Goal: Information Seeking & Learning: Learn about a topic

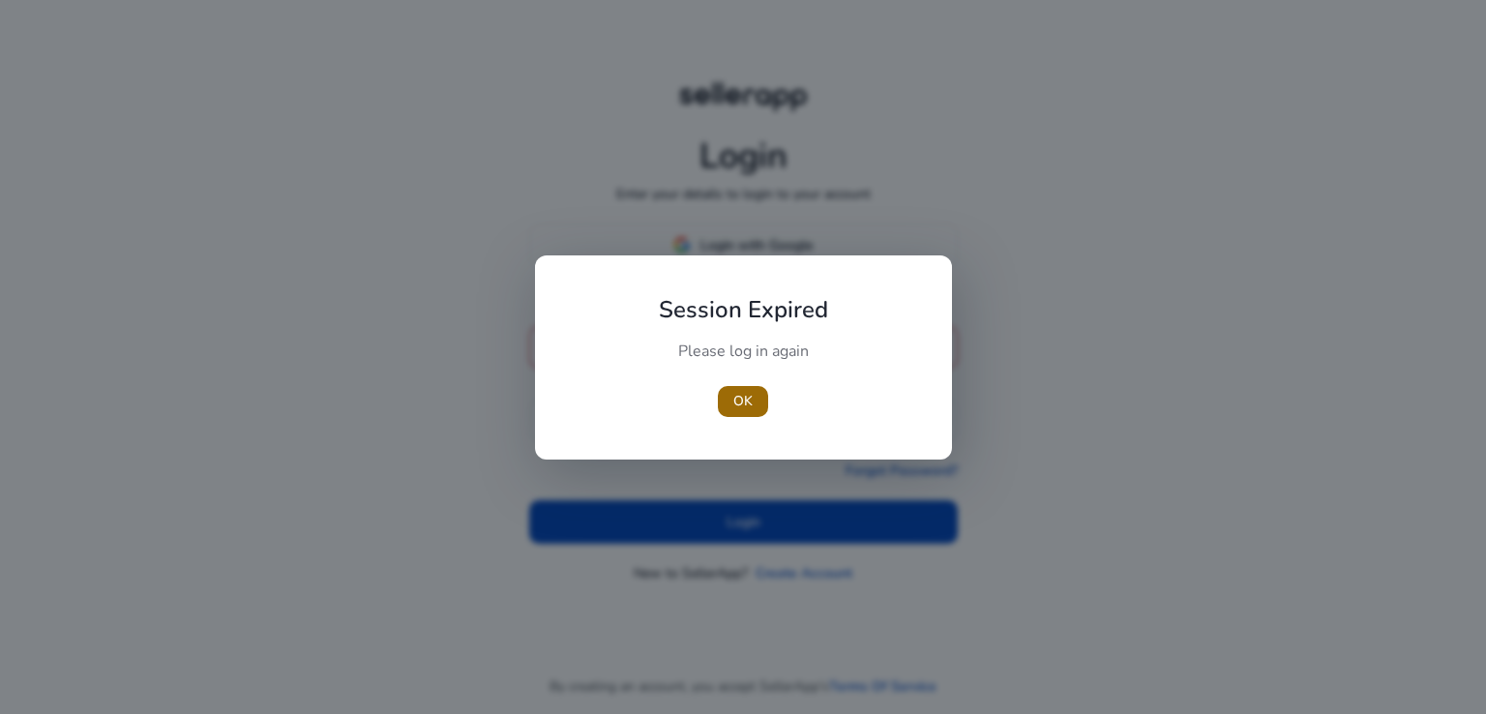
type input "**********"
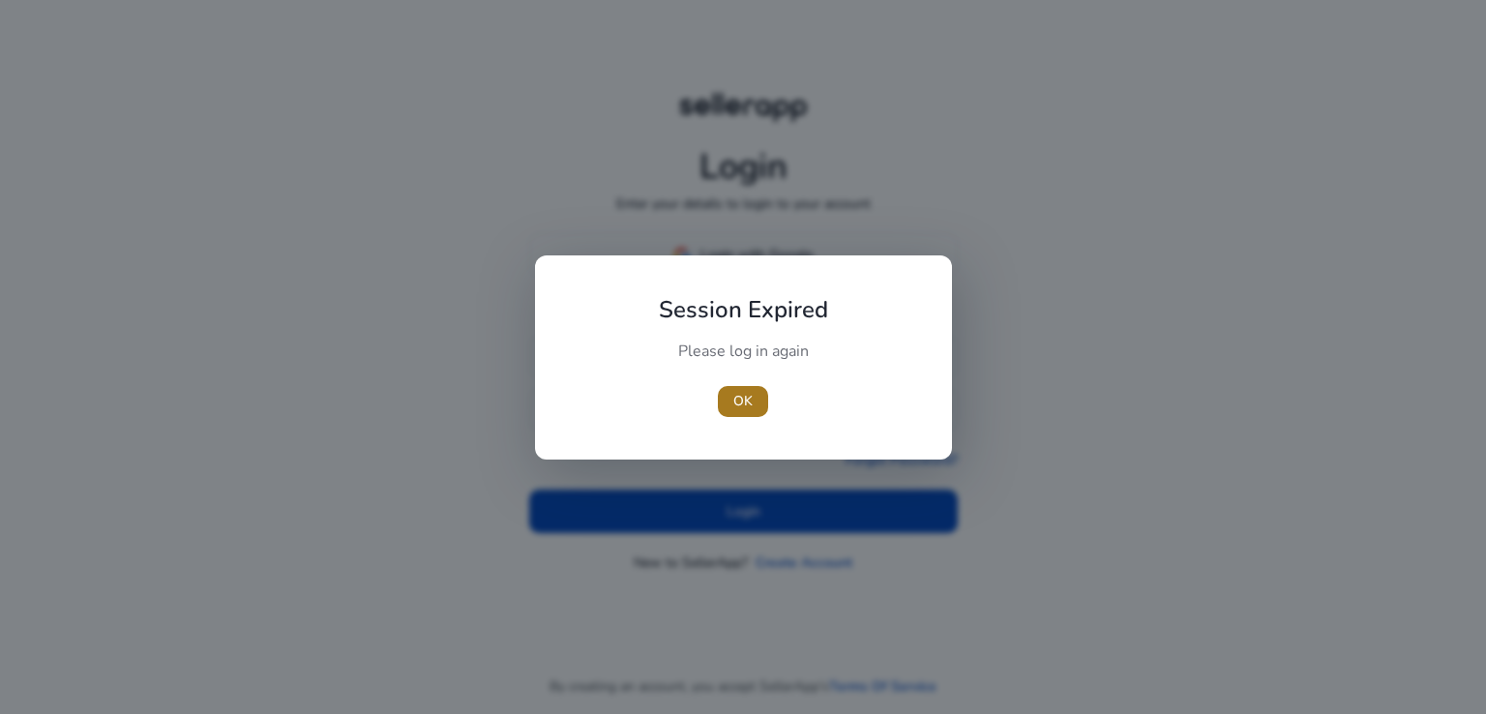
click at [754, 400] on span "button" at bounding box center [743, 401] width 50 height 46
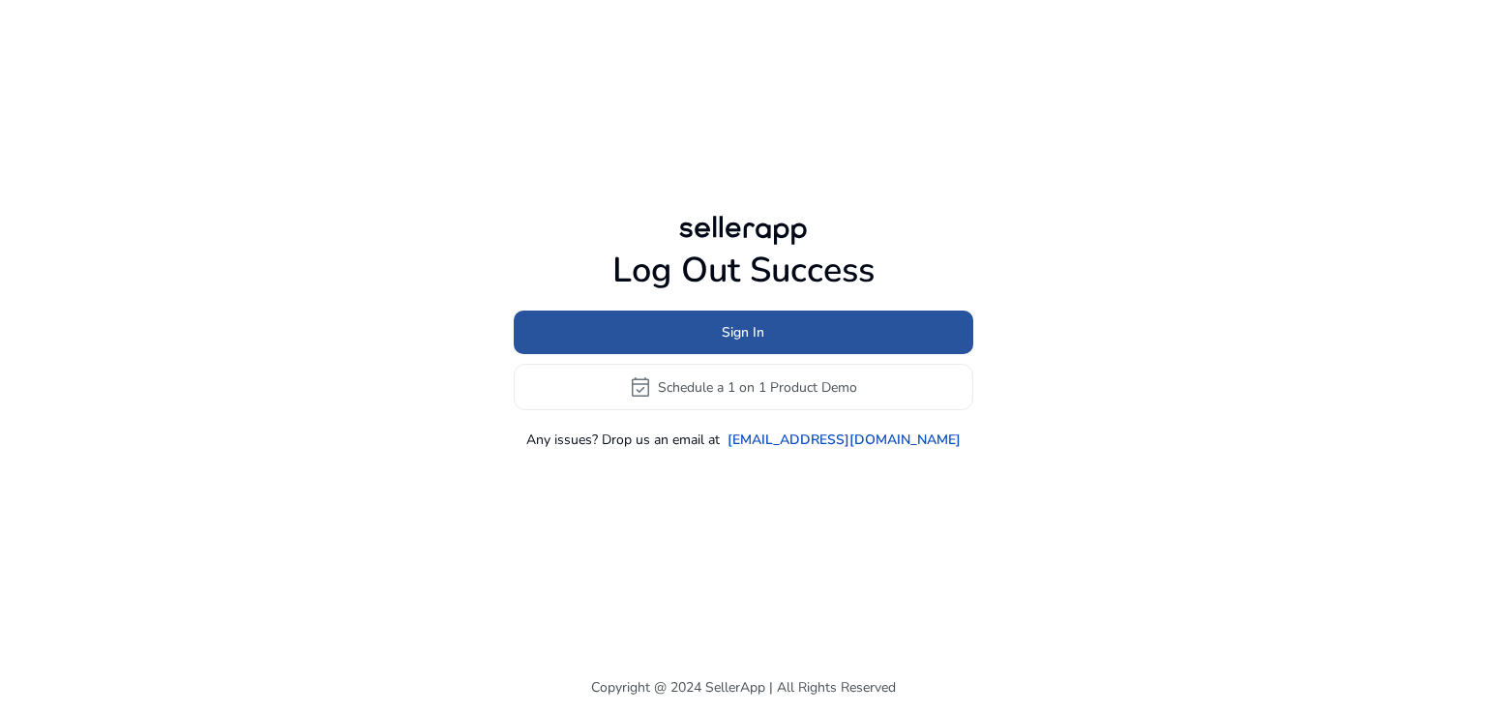
click at [755, 345] on span at bounding box center [744, 333] width 460 height 46
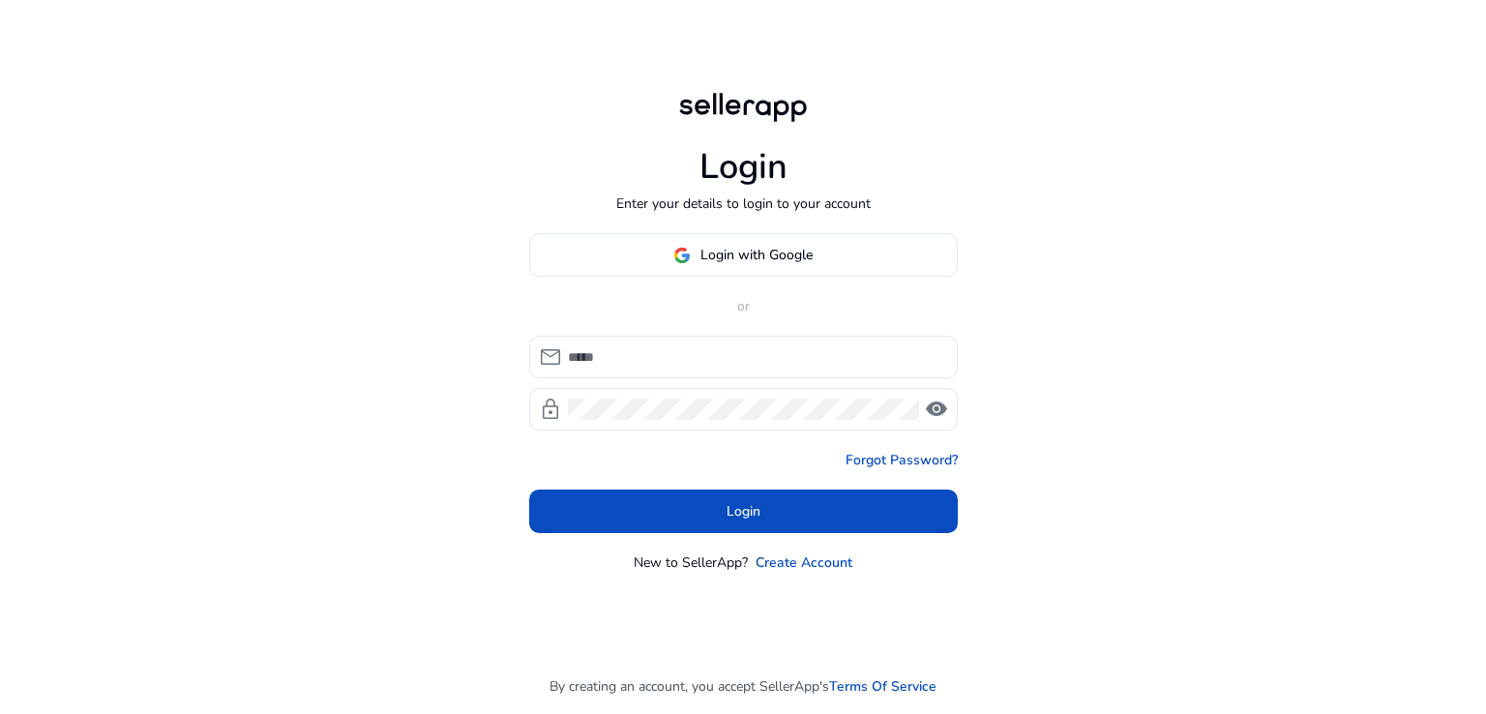
type input "**********"
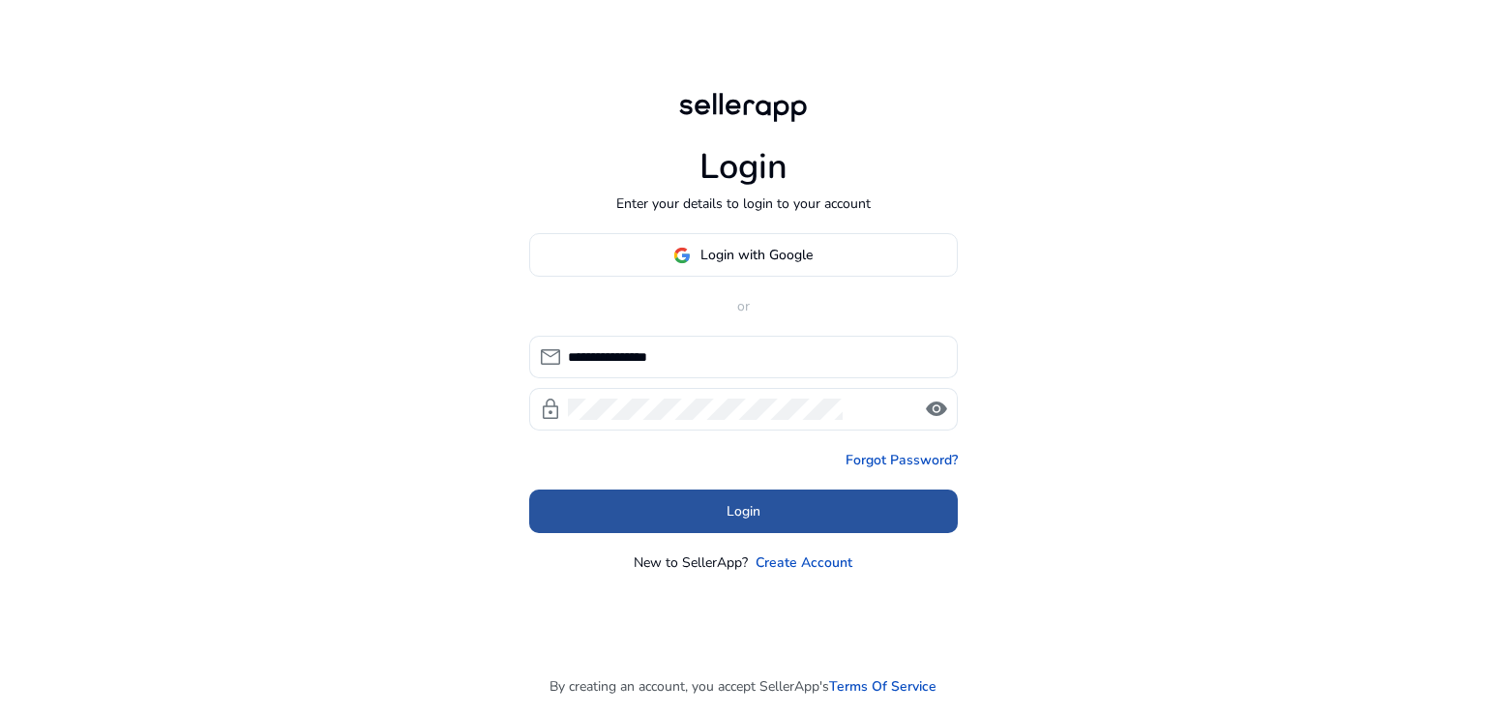
click at [751, 497] on span at bounding box center [743, 512] width 429 height 46
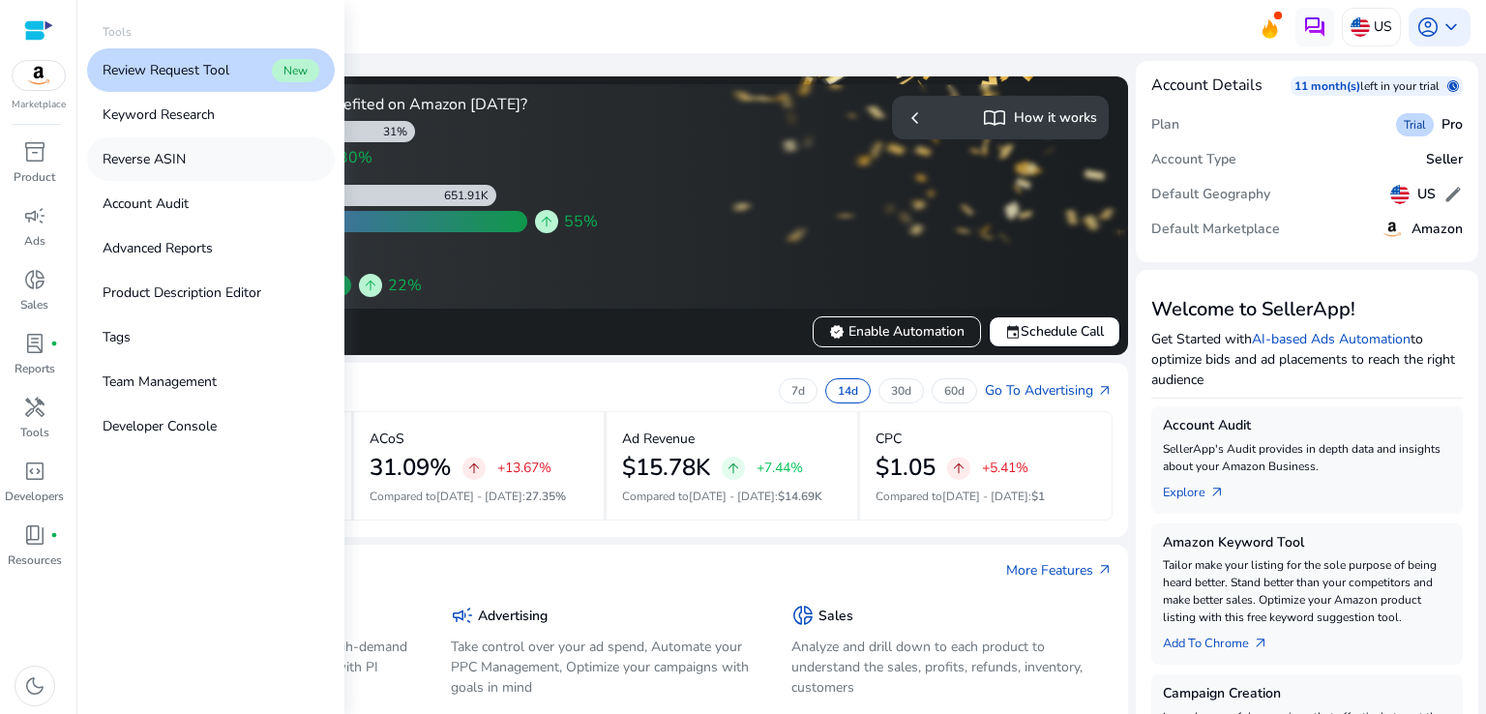
click at [217, 162] on link "Reverse ASIN" at bounding box center [211, 159] width 248 height 44
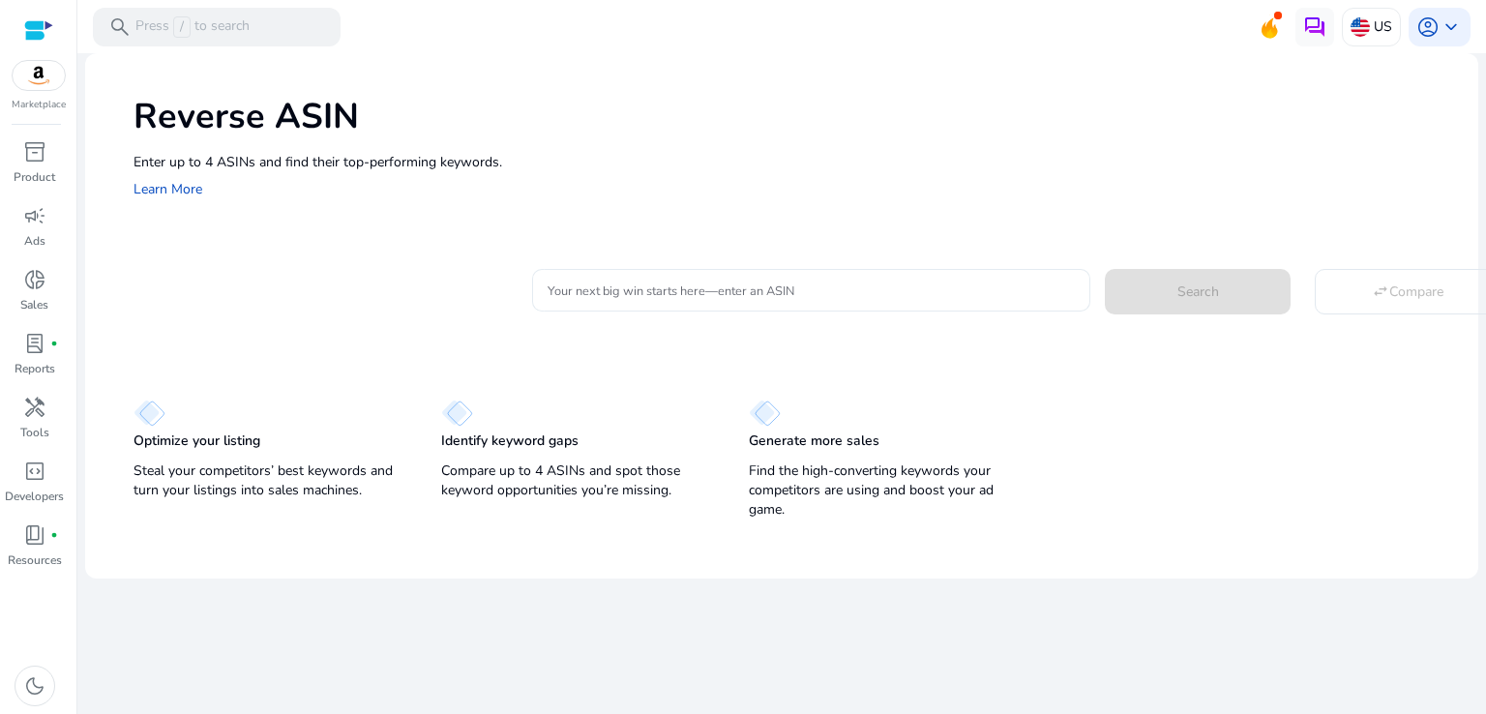
click at [776, 301] on div at bounding box center [811, 290] width 527 height 43
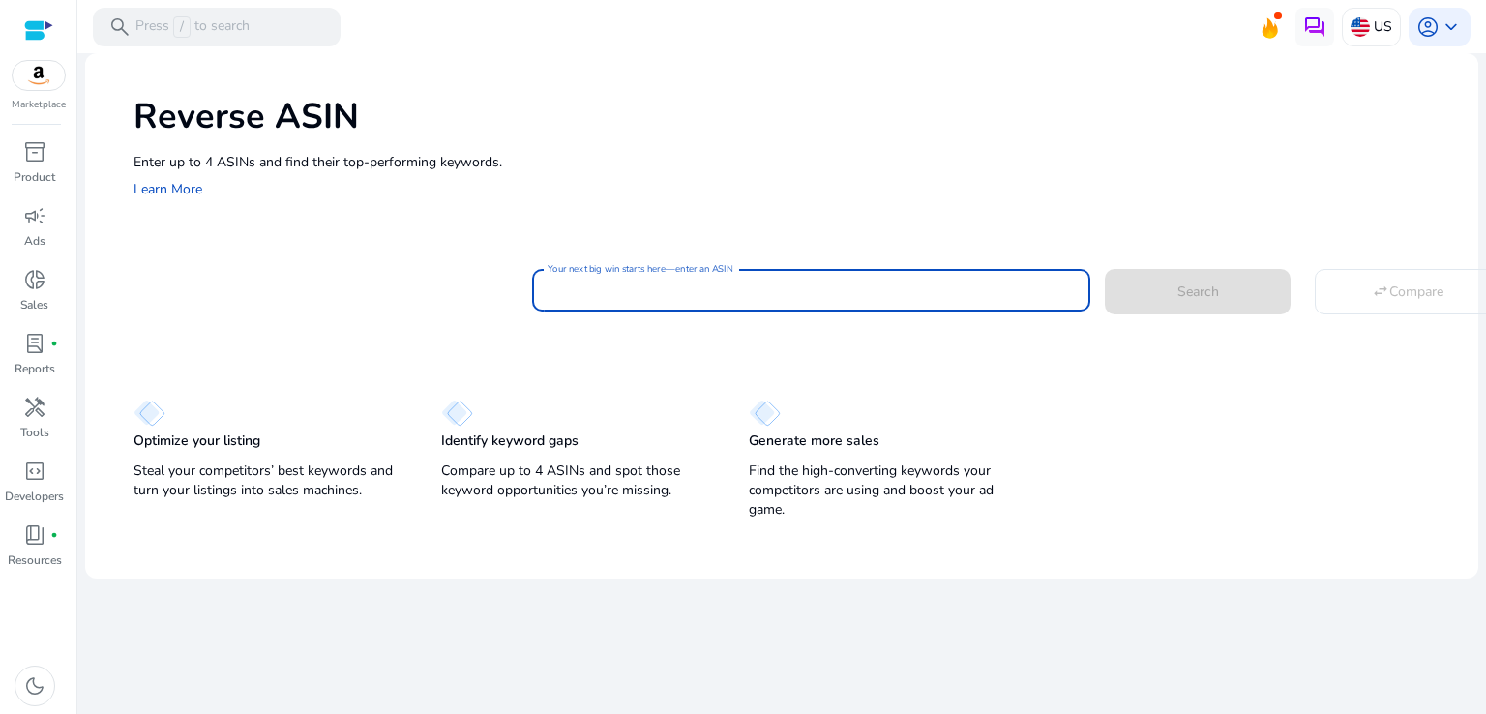
paste input "**********"
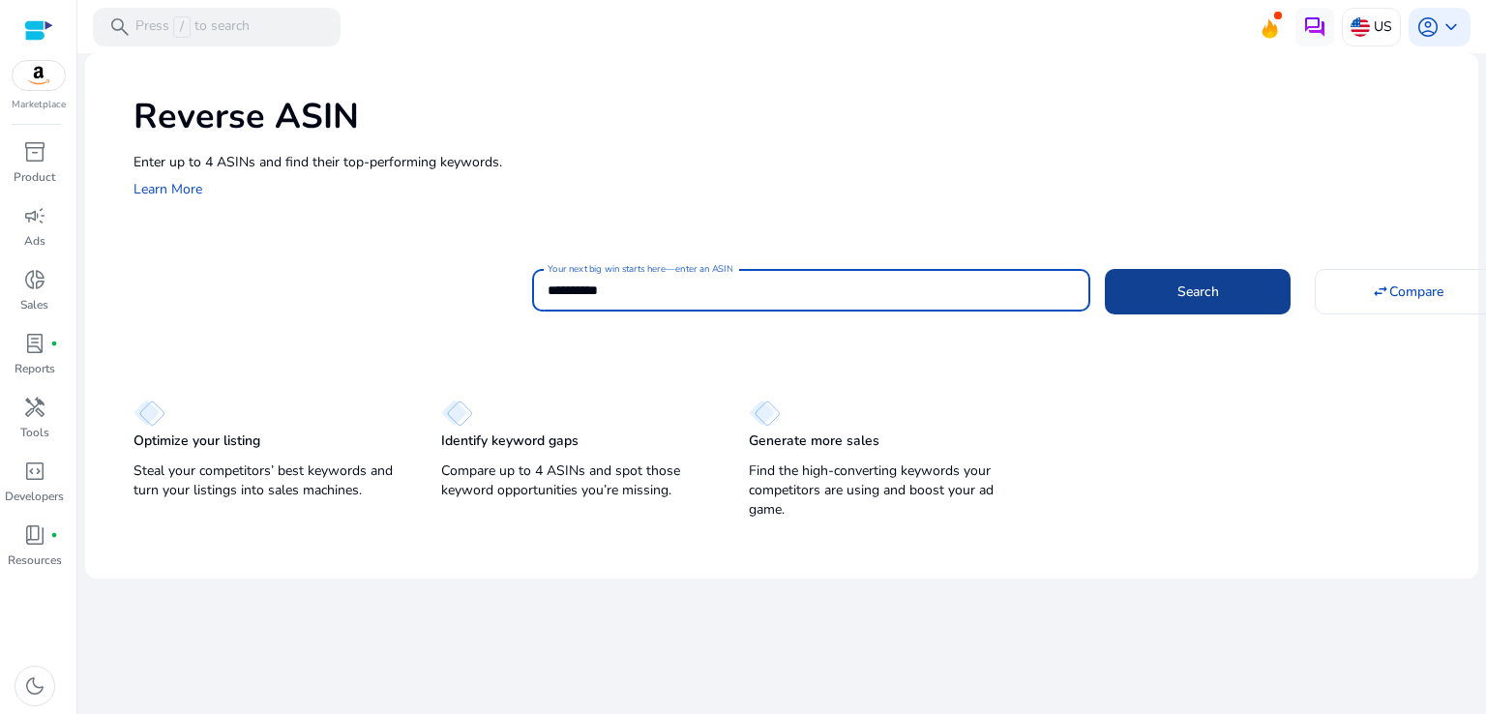
type input "**********"
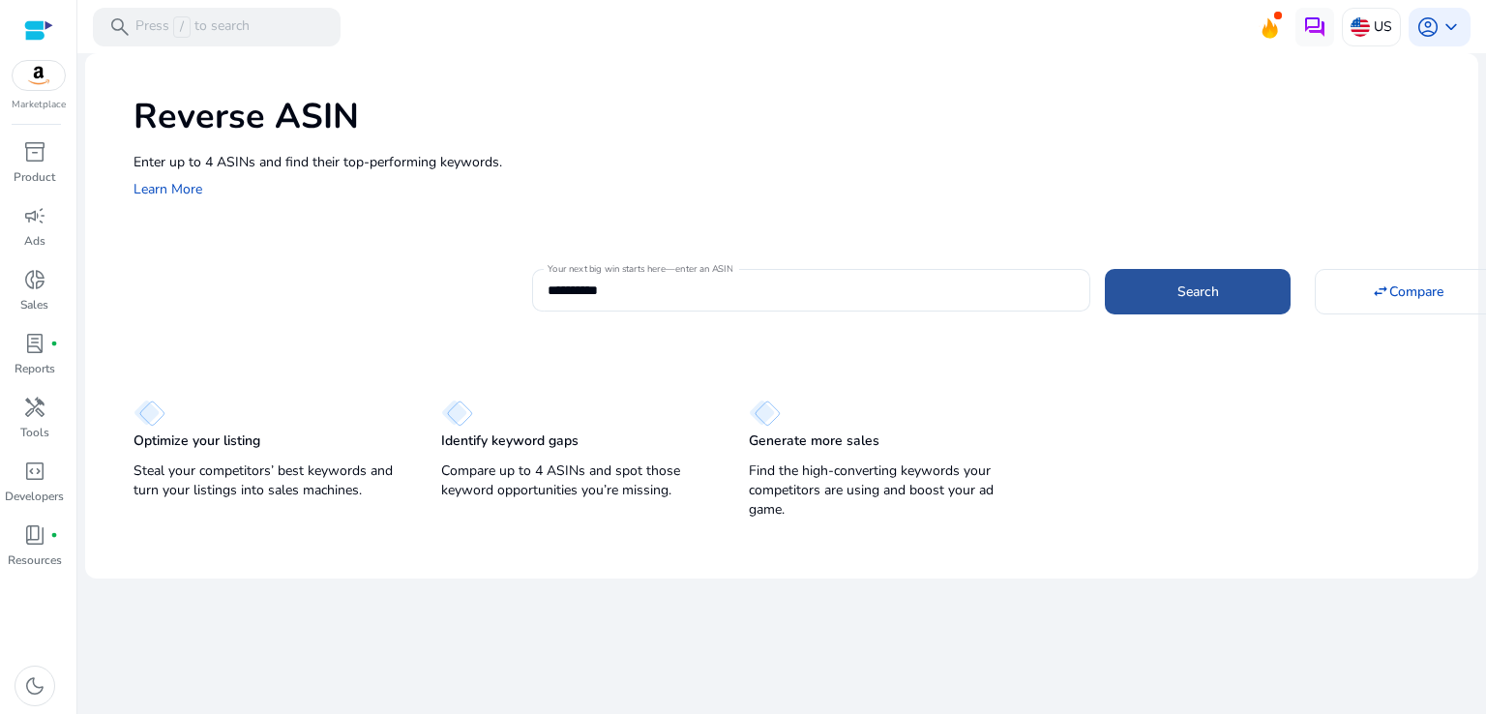
click at [1258, 295] on span at bounding box center [1198, 291] width 186 height 46
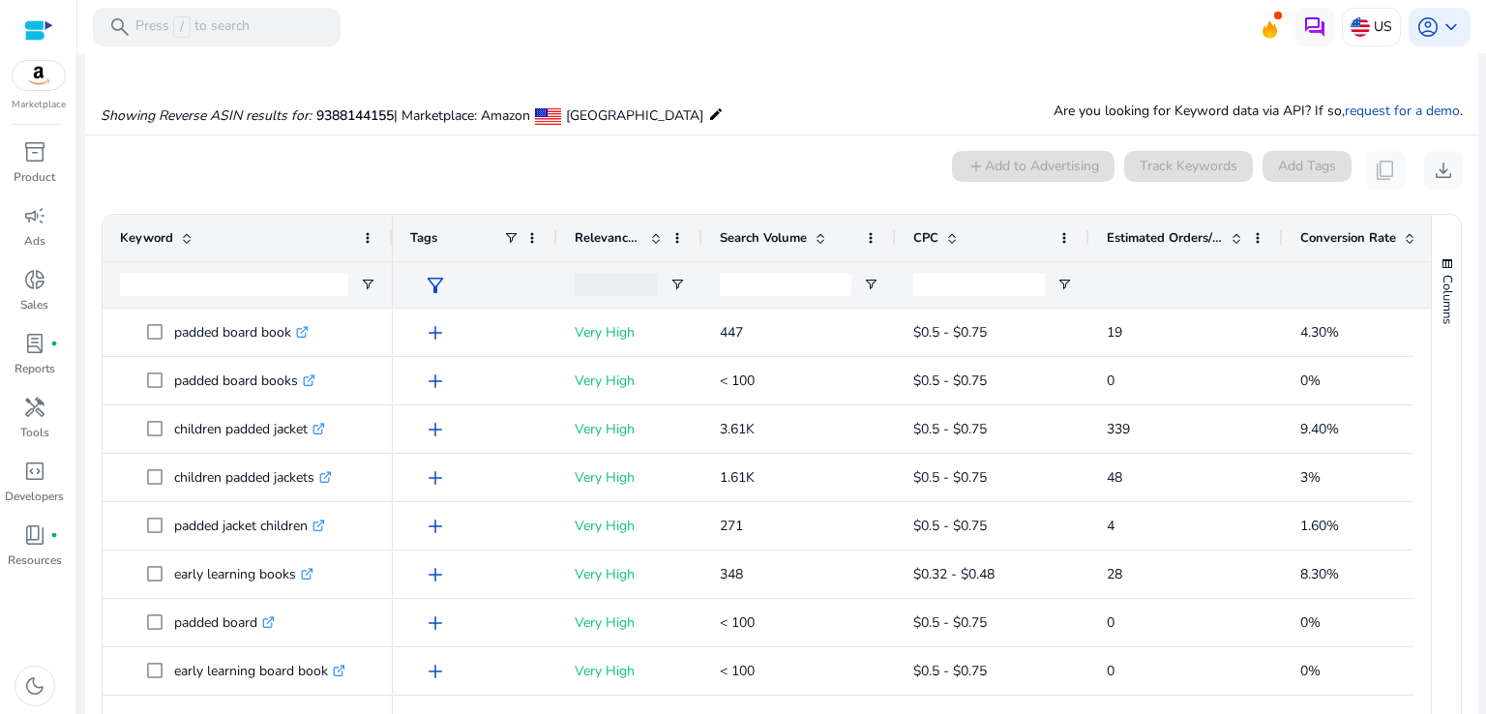
scroll to position [160, 0]
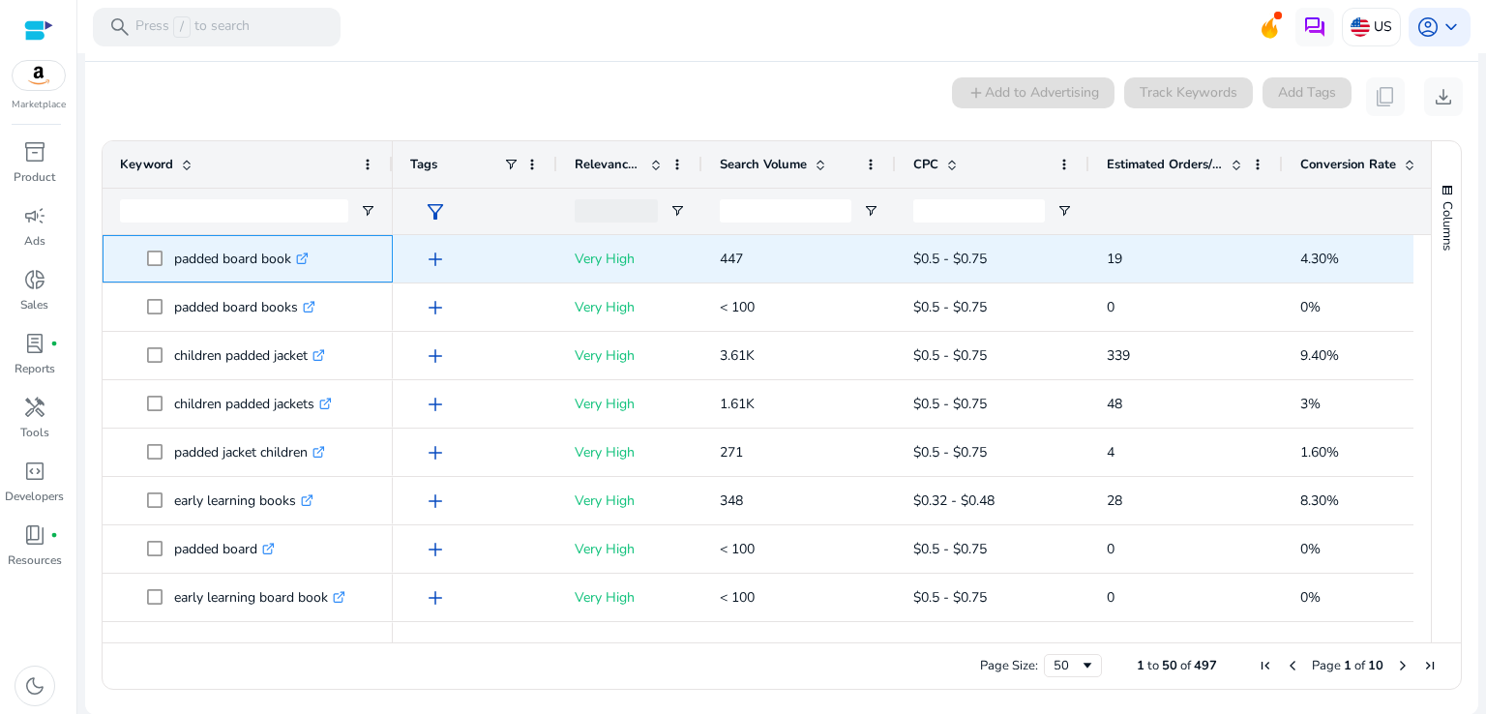
copy p "padded board book"
drag, startPoint x: 174, startPoint y: 260, endPoint x: 290, endPoint y: 260, distance: 116.1
click at [290, 260] on p "padded board book .st0{fill:#2c8af8}" at bounding box center [241, 259] width 134 height 40
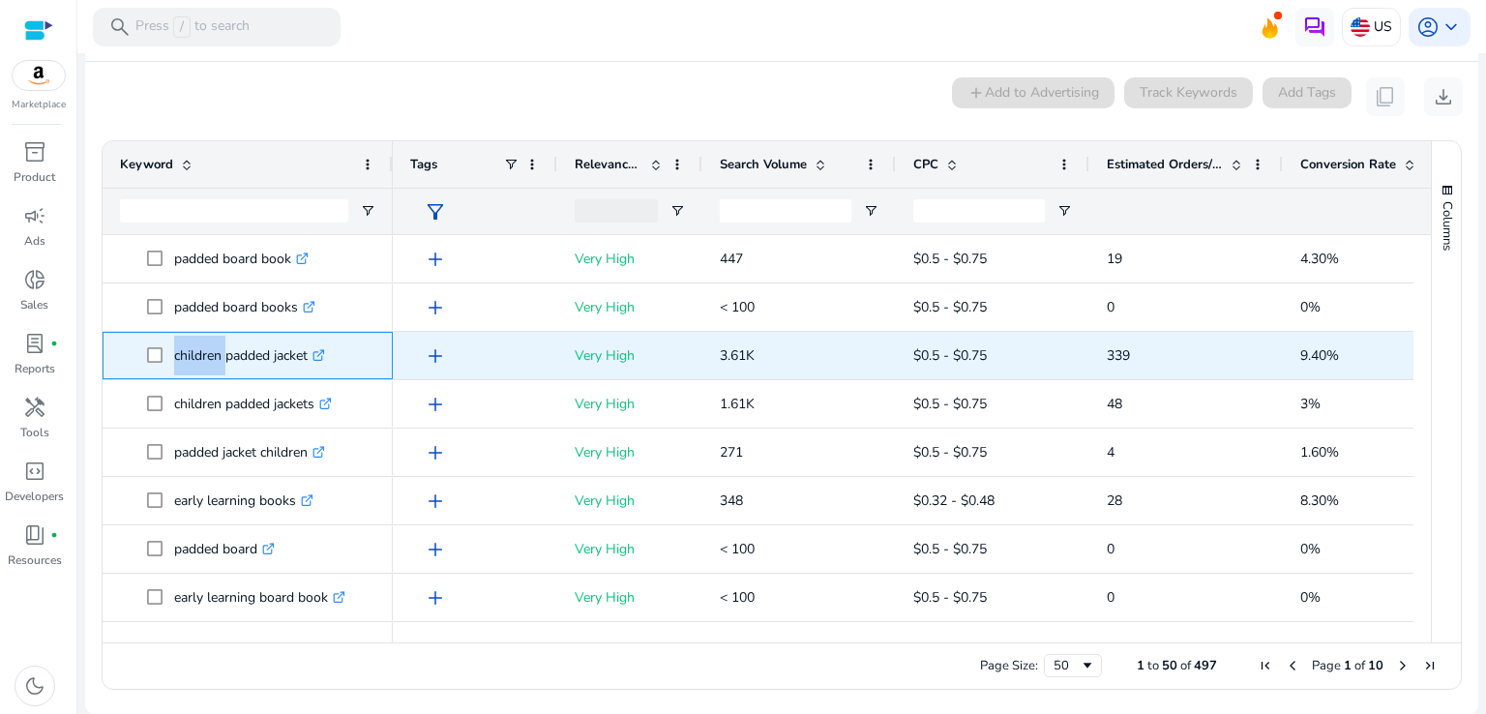
copy span "children"
drag, startPoint x: 172, startPoint y: 356, endPoint x: 221, endPoint y: 357, distance: 48.4
click at [221, 357] on span "children padded jacket .st0{fill:#2c8af8}" at bounding box center [261, 356] width 228 height 40
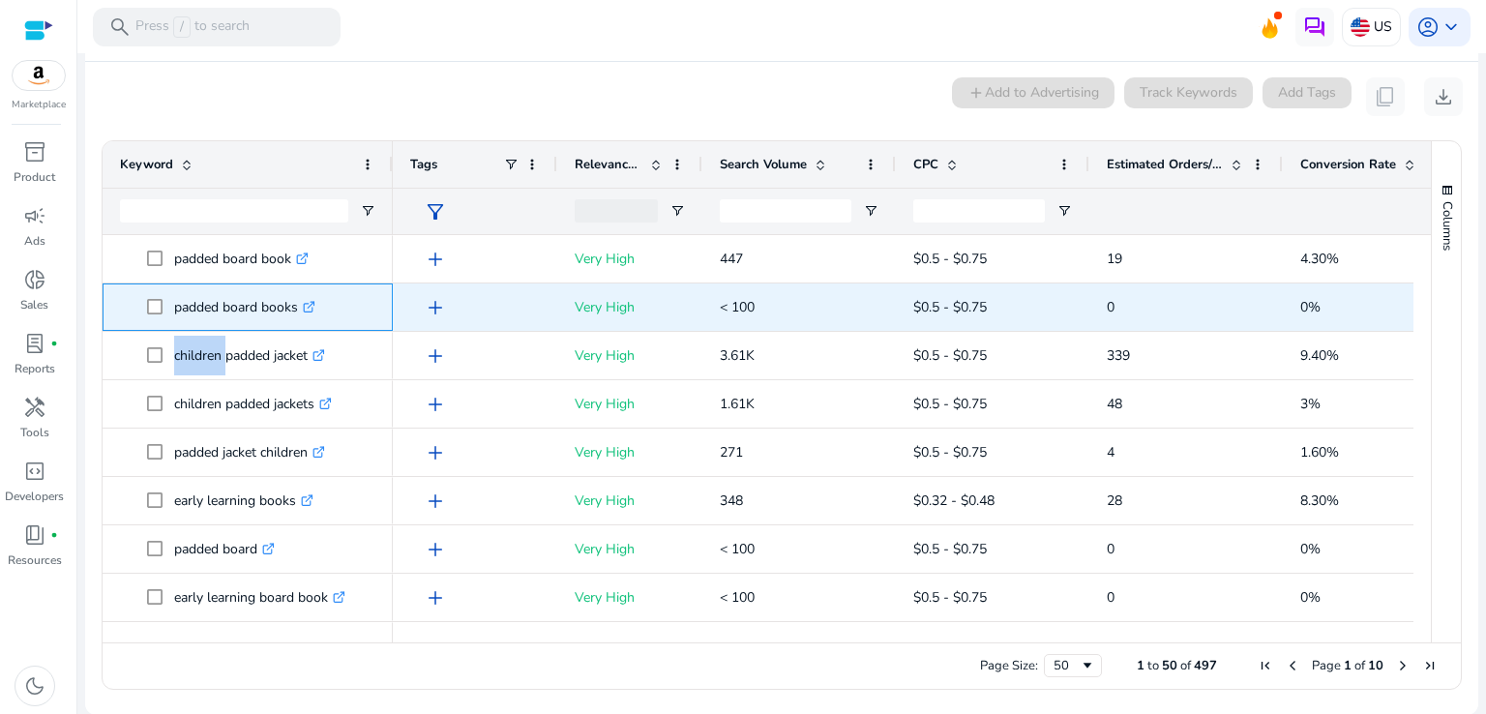
drag, startPoint x: 174, startPoint y: 305, endPoint x: 295, endPoint y: 304, distance: 120.9
click at [295, 304] on p "padded board books .st0{fill:#2c8af8}" at bounding box center [244, 307] width 141 height 40
copy p "padded board books"
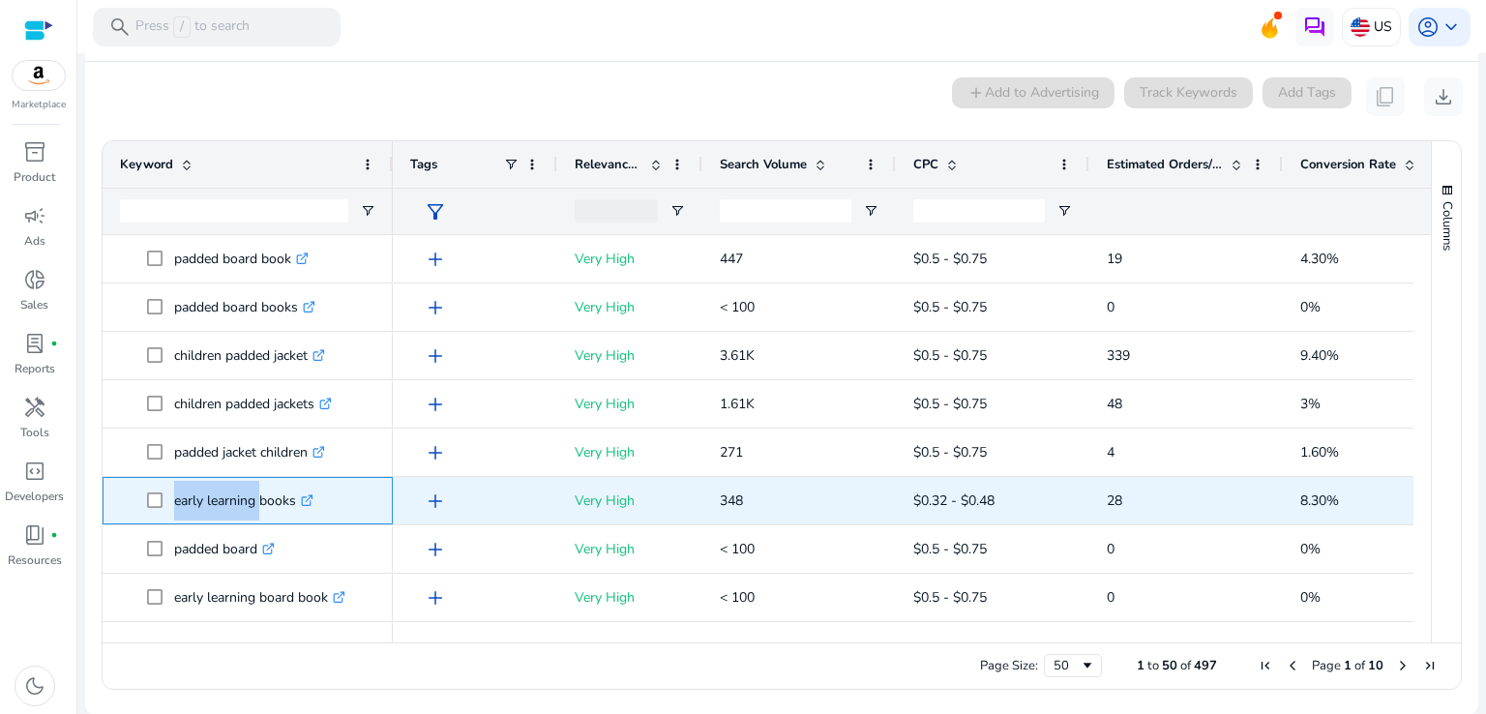
drag, startPoint x: 170, startPoint y: 500, endPoint x: 255, endPoint y: 500, distance: 85.1
click at [255, 500] on span "early learning books .st0{fill:#2c8af8}" at bounding box center [261, 501] width 228 height 40
copy span "early learning"
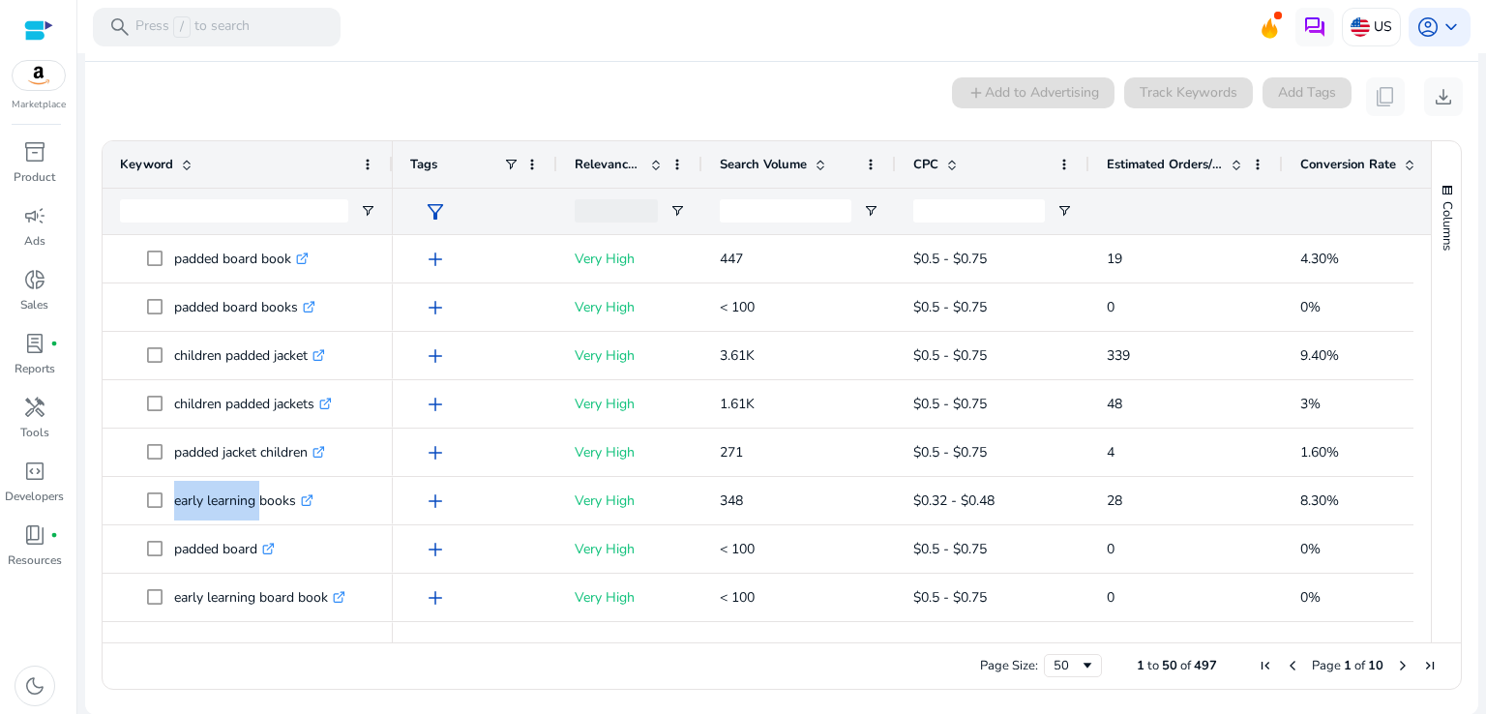
click at [208, 653] on div "Page Size: 50 1 to 50 of 497 Page 1 of 10" at bounding box center [782, 665] width 1358 height 46
click at [203, 642] on div "Page Size: 50 1 to 50 of 497 Page 1 of 10" at bounding box center [782, 665] width 1358 height 46
click at [92, 562] on ag-grid-angular "Press SPACE to select this row. Drag here to set row groups Drag here to set co…" at bounding box center [781, 415] width 1391 height 569
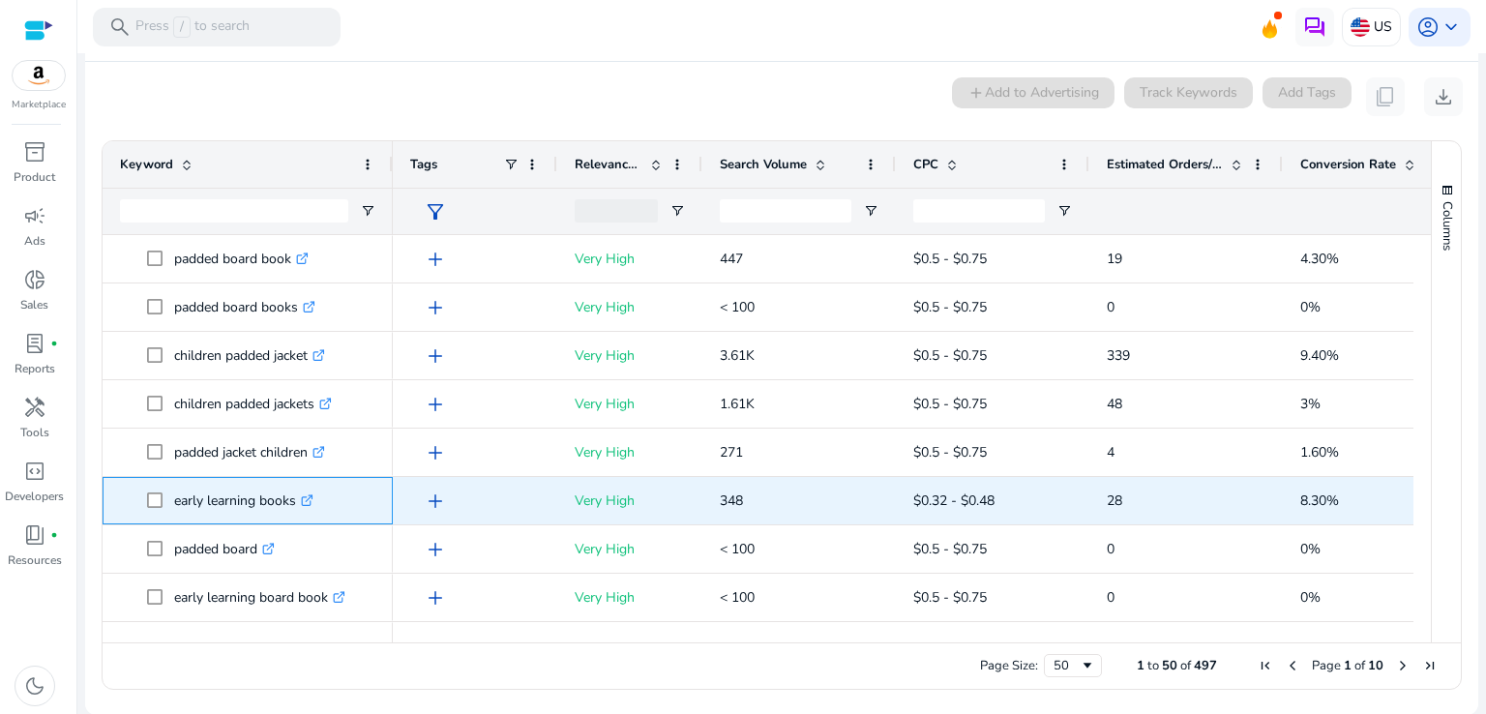
copy span "early learning books"
drag, startPoint x: 172, startPoint y: 502, endPoint x: 298, endPoint y: 506, distance: 125.8
click at [298, 506] on span "early learning books .st0{fill:#2c8af8}" at bounding box center [261, 501] width 228 height 40
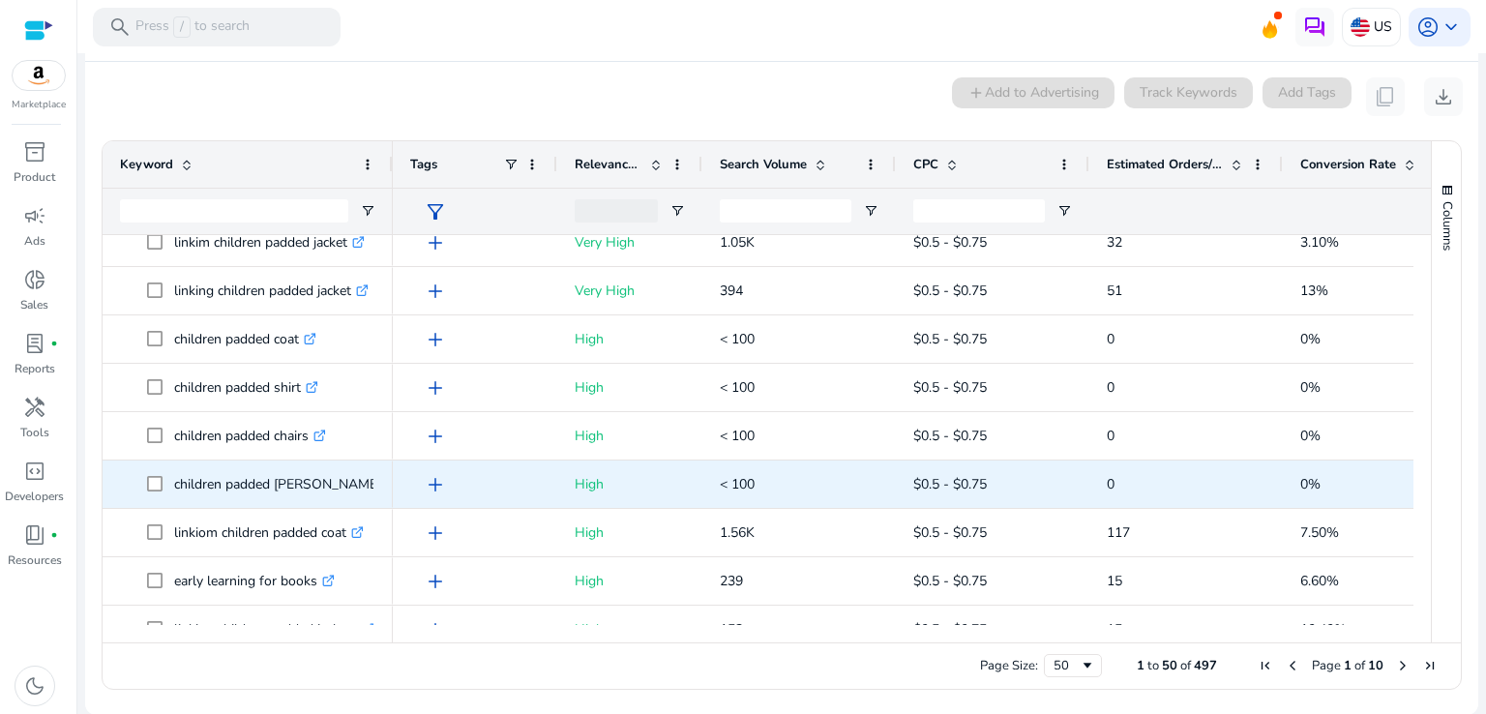
scroll to position [1161, 0]
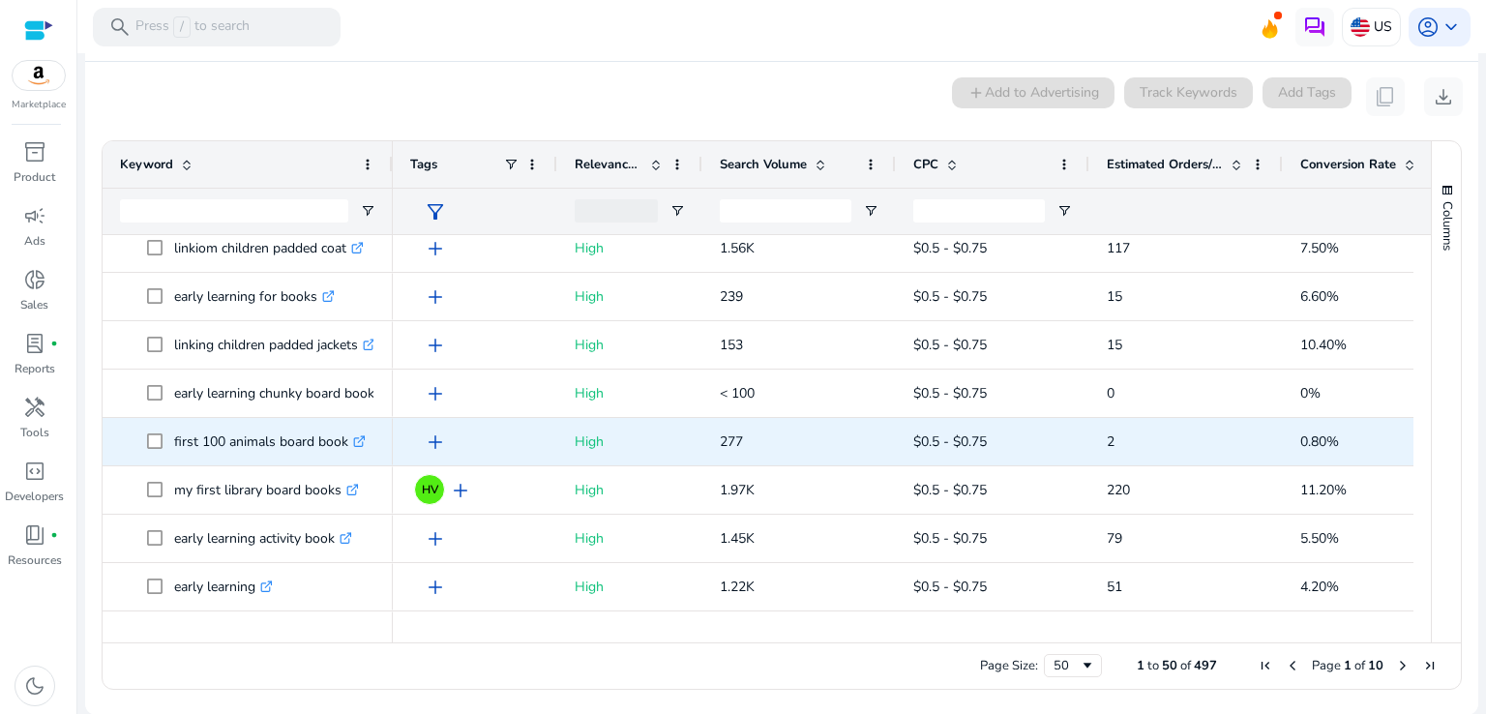
scroll to position [1451, 0]
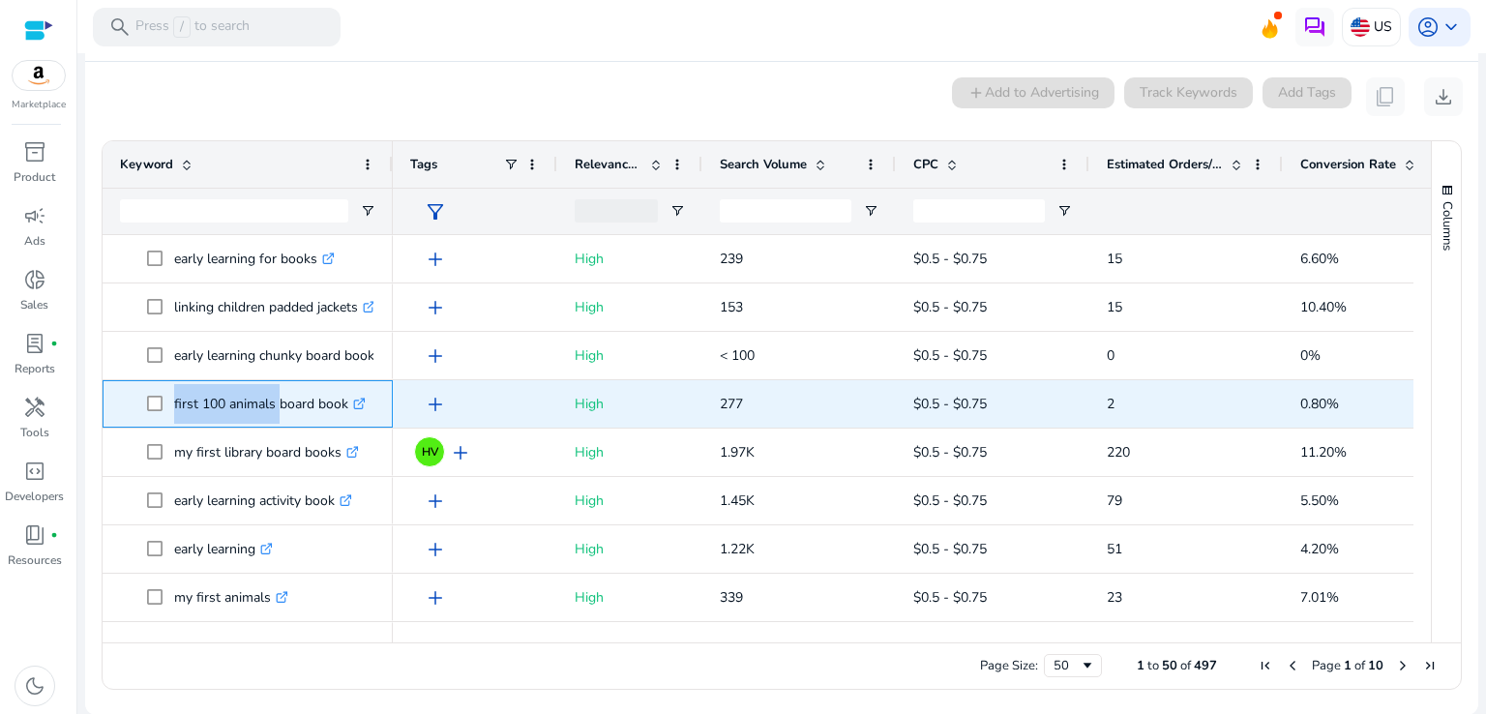
drag, startPoint x: 168, startPoint y: 404, endPoint x: 274, endPoint y: 409, distance: 105.6
click at [274, 409] on span "first 100 animals board book .st0{fill:#2c8af8}" at bounding box center [261, 404] width 228 height 40
copy span "first 100 animals"
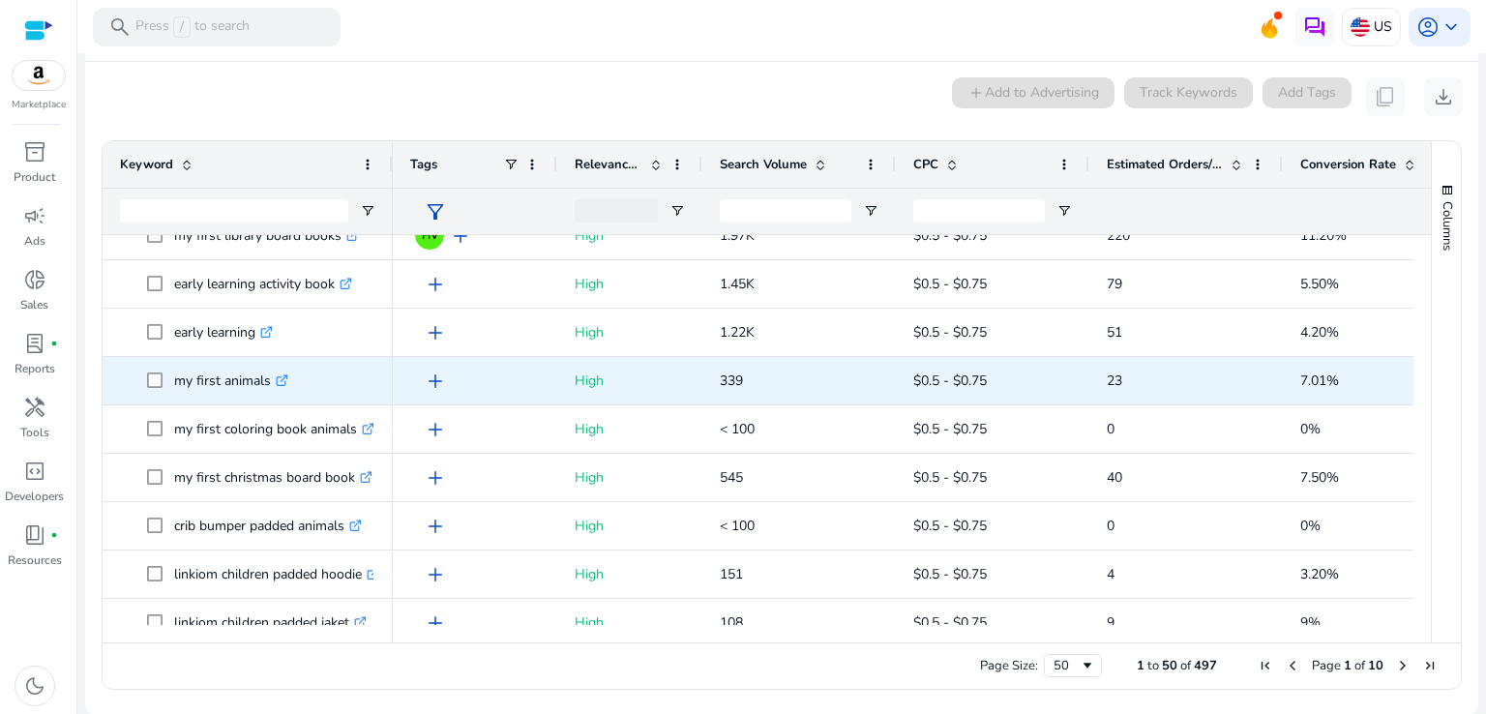
scroll to position [1645, 0]
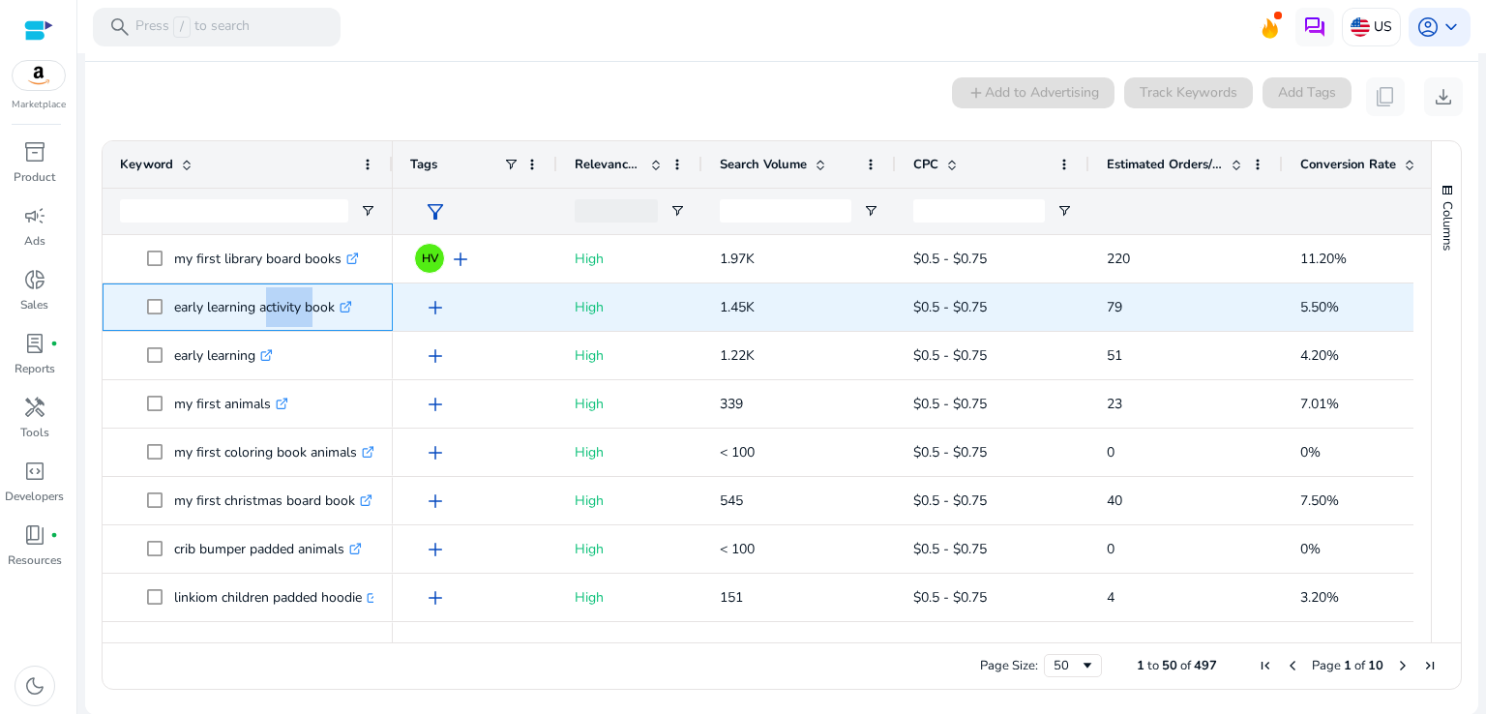
copy p "activity"
drag, startPoint x: 259, startPoint y: 310, endPoint x: 300, endPoint y: 309, distance: 40.6
click at [300, 309] on p "early learning activity book .st0{fill:#2c8af8}" at bounding box center [263, 307] width 178 height 40
copy p "activity"
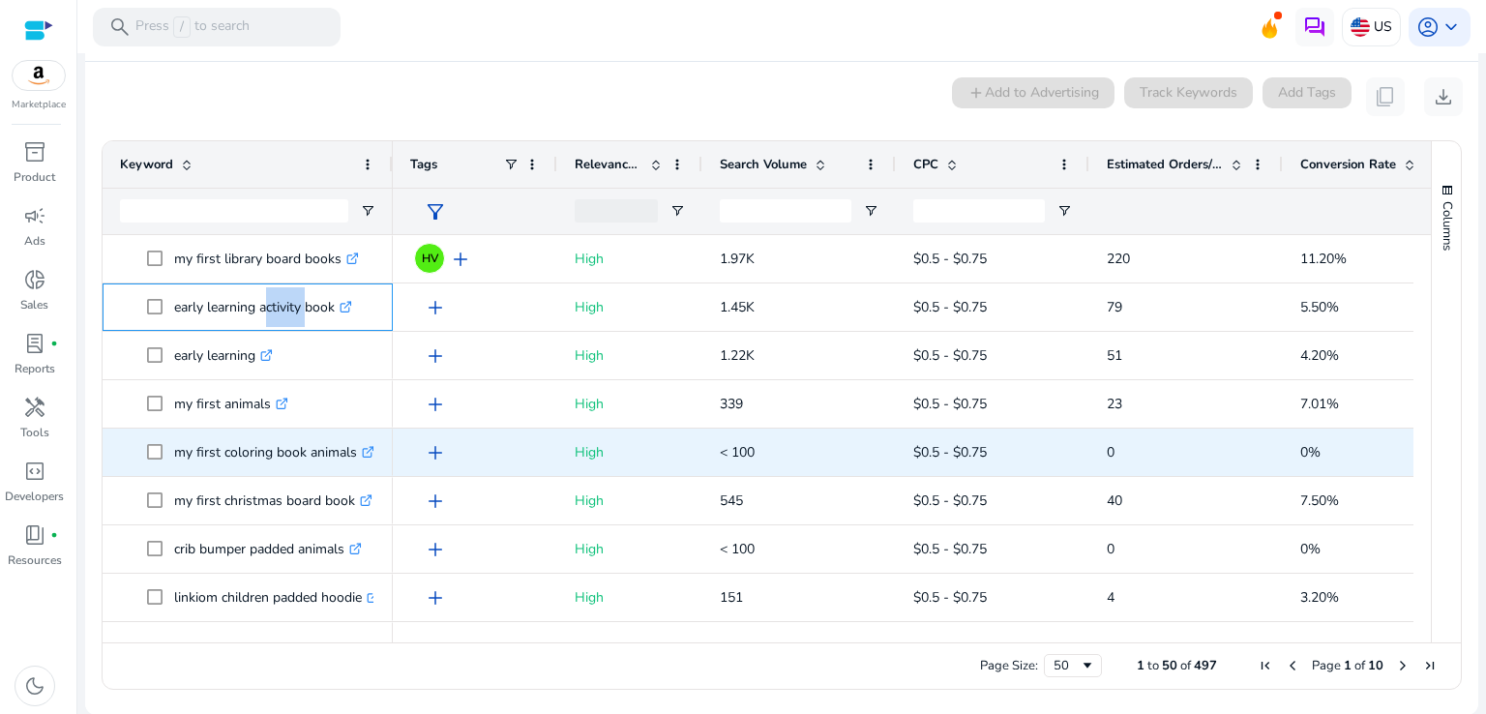
scroll to position [1742, 0]
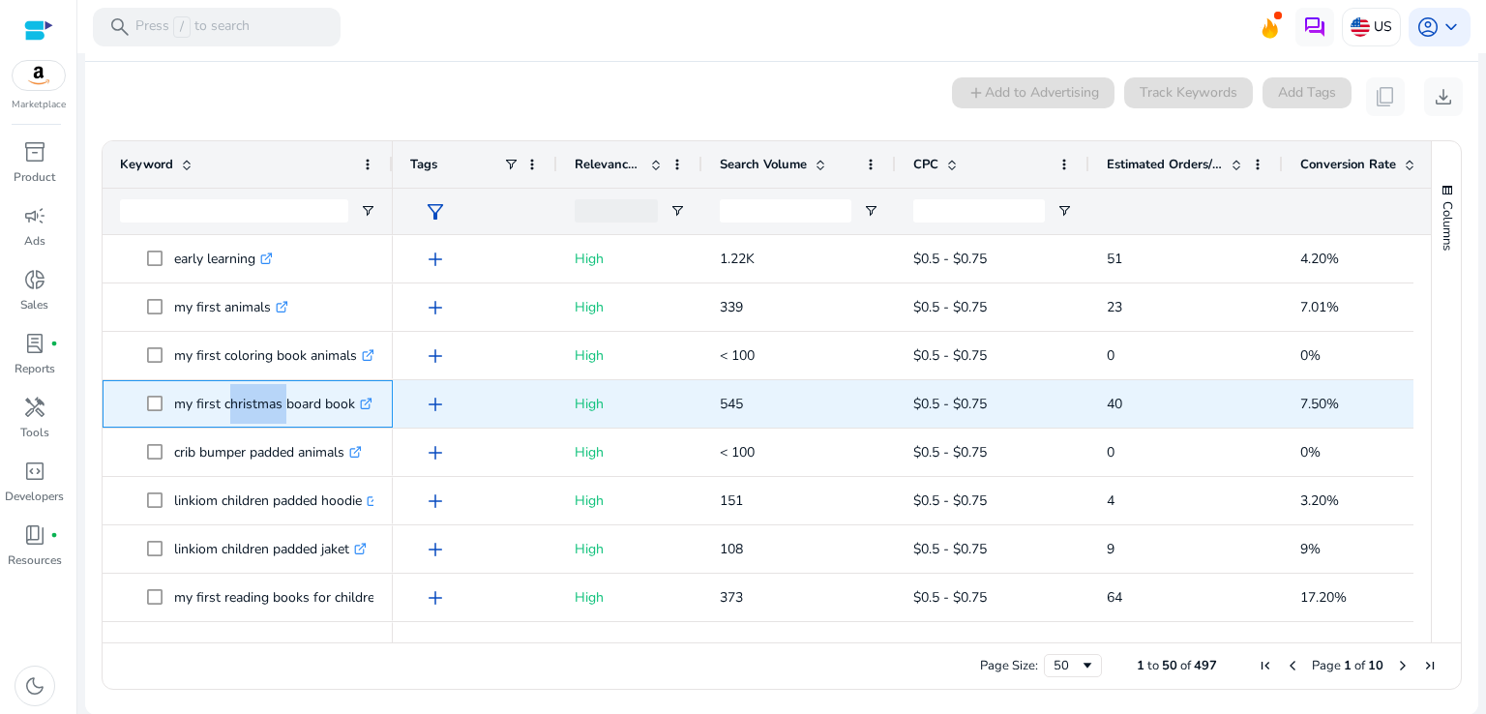
drag, startPoint x: 222, startPoint y: 403, endPoint x: 282, endPoint y: 408, distance: 60.2
click at [282, 408] on p "my first christmas board book .st0{fill:#2c8af8}" at bounding box center [273, 404] width 198 height 40
copy p "christmas"
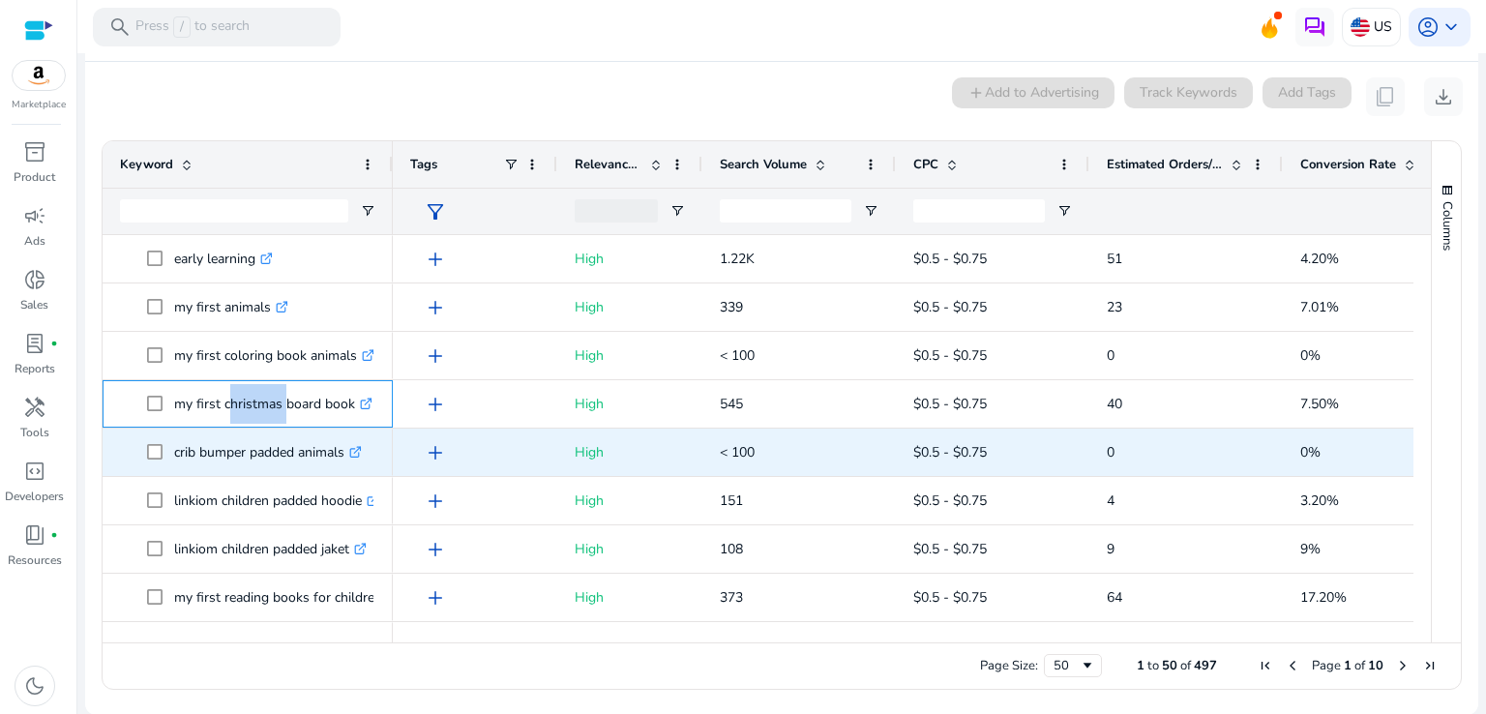
scroll to position [1838, 0]
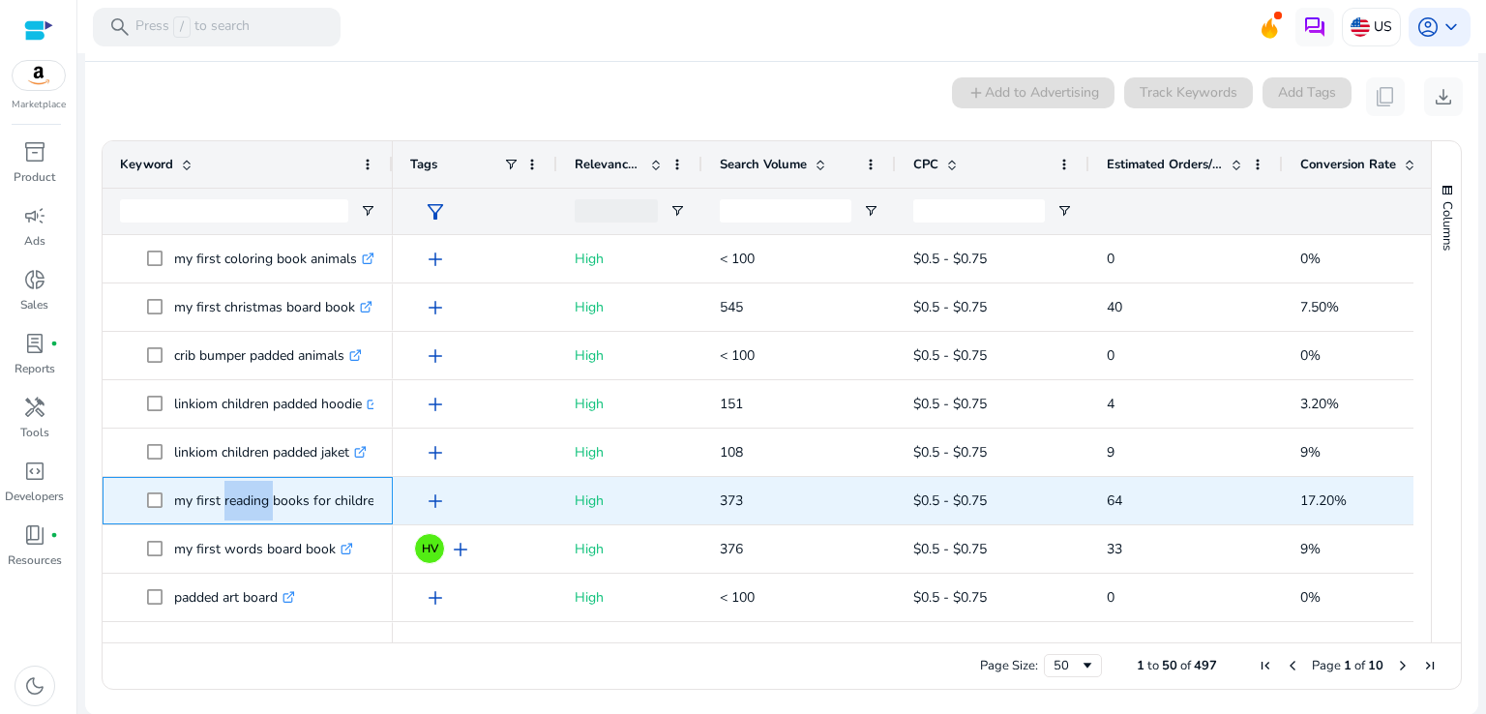
drag, startPoint x: 221, startPoint y: 500, endPoint x: 267, endPoint y: 502, distance: 46.5
click at [267, 502] on p "my first reading books for children .st0{fill:#2c8af8}" at bounding box center [286, 501] width 225 height 40
copy p "reading"
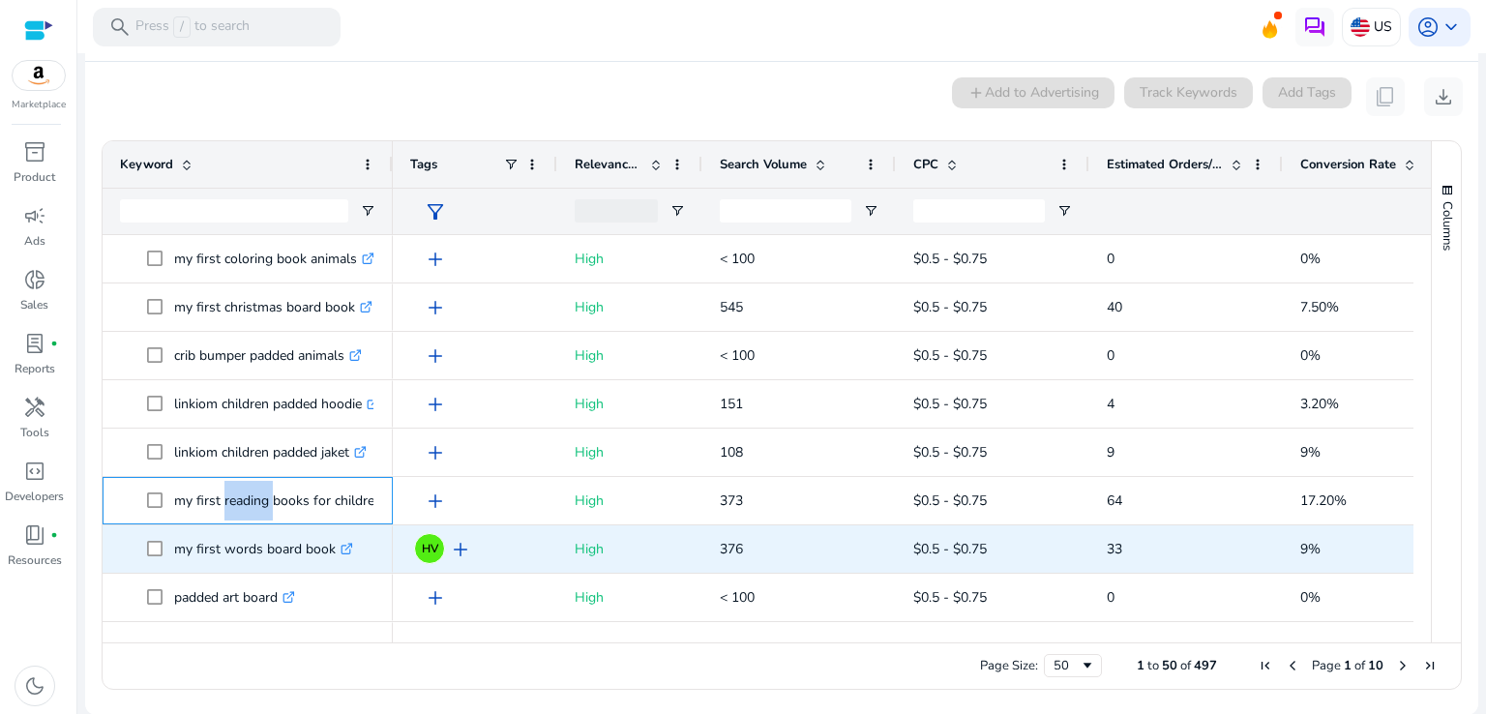
scroll to position [2028, 0]
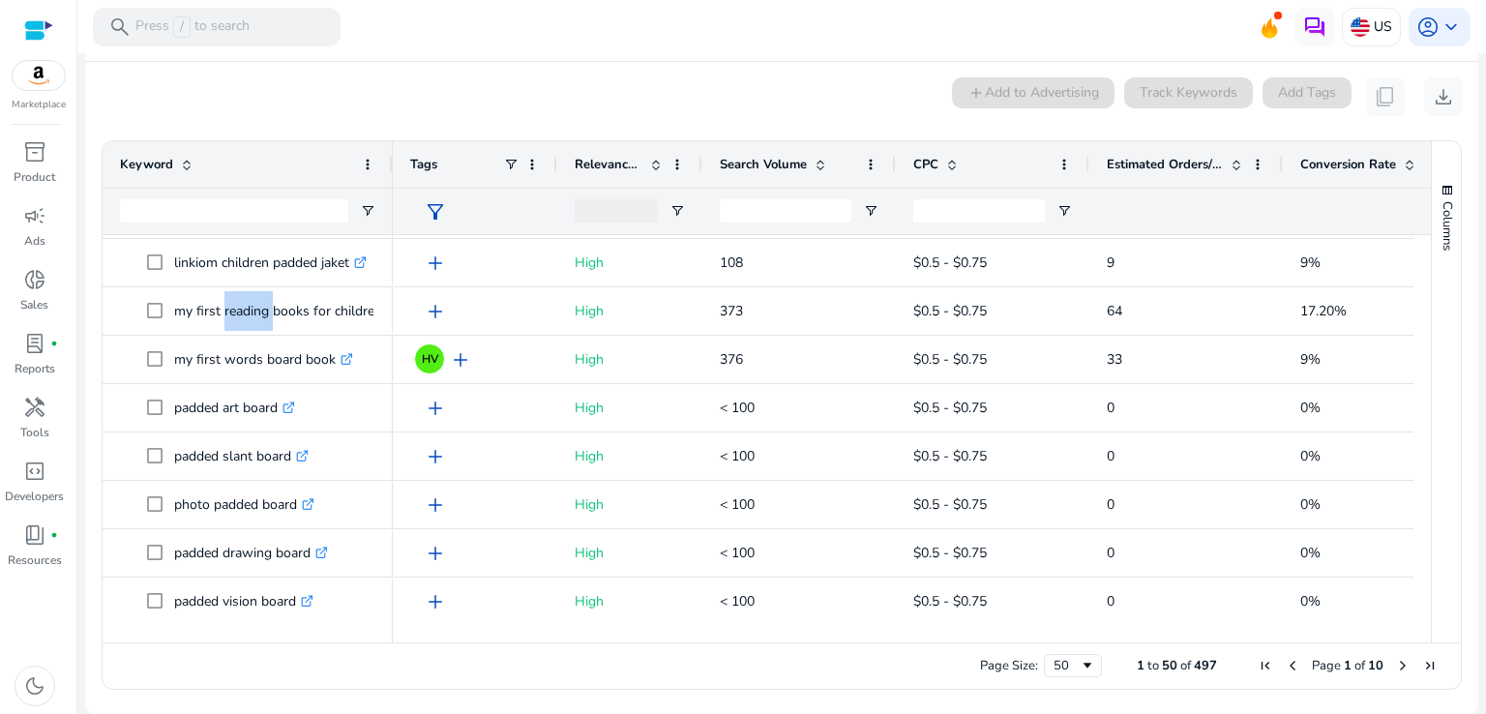
click at [1395, 662] on span "Next Page" at bounding box center [1402, 665] width 15 height 15
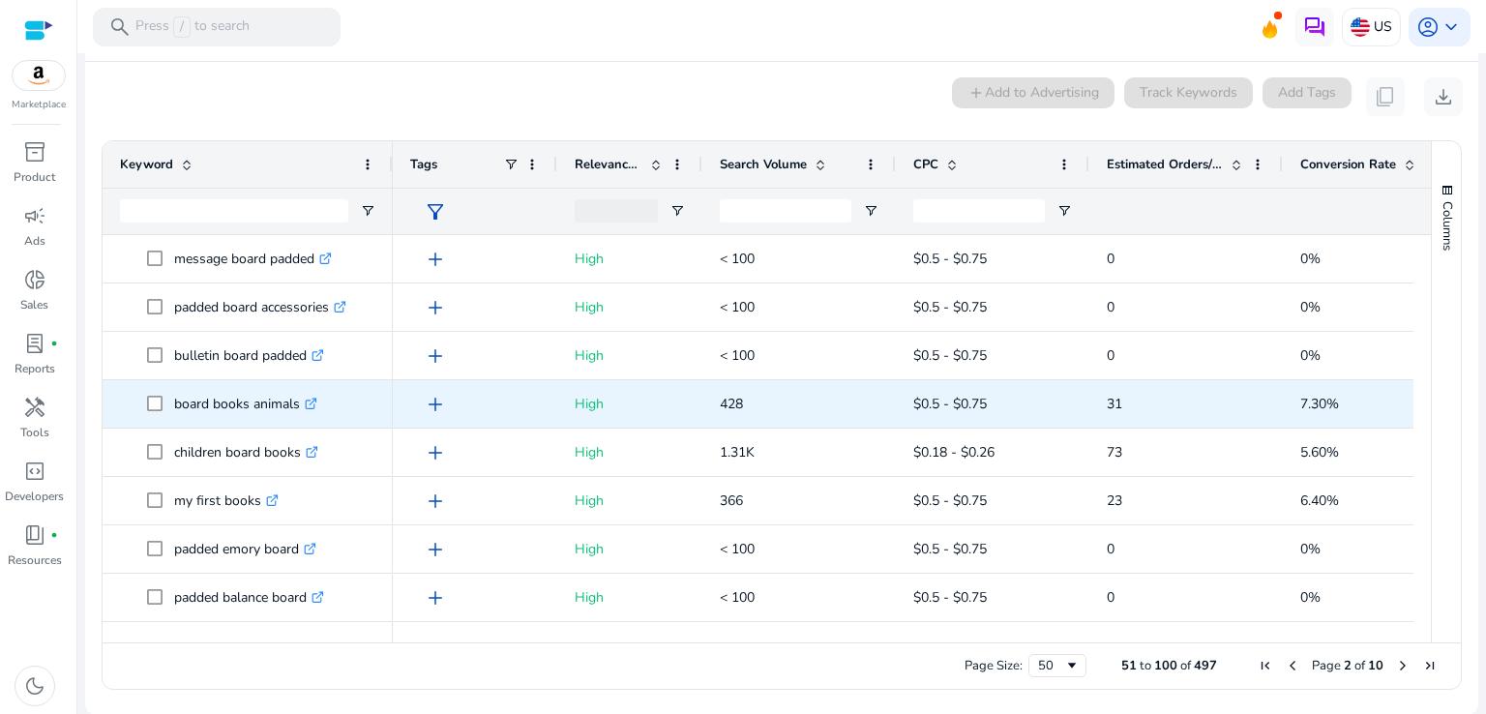
scroll to position [387, 0]
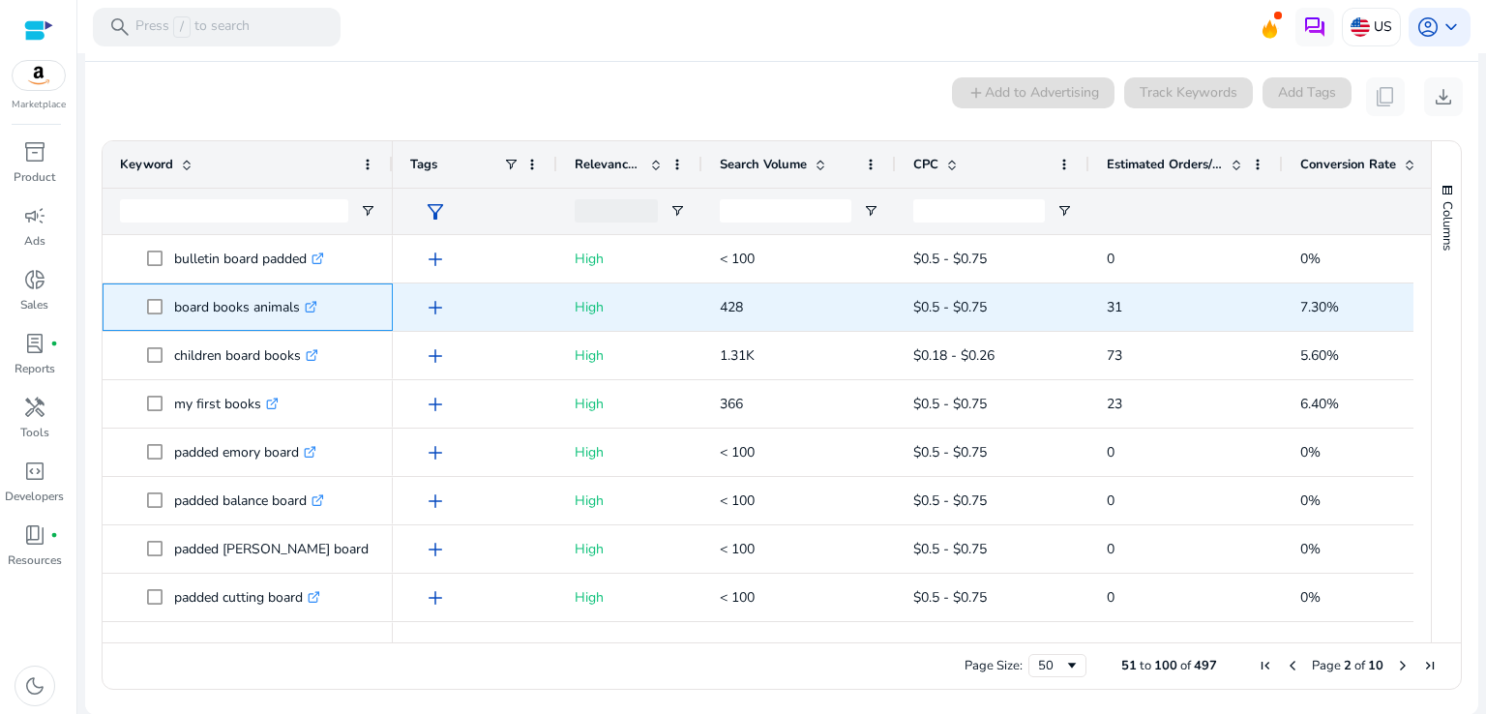
copy p "animals"
drag, startPoint x: 253, startPoint y: 307, endPoint x: 298, endPoint y: 311, distance: 45.6
click at [298, 311] on p "board books animals .st0{fill:#2c8af8}" at bounding box center [245, 307] width 143 height 40
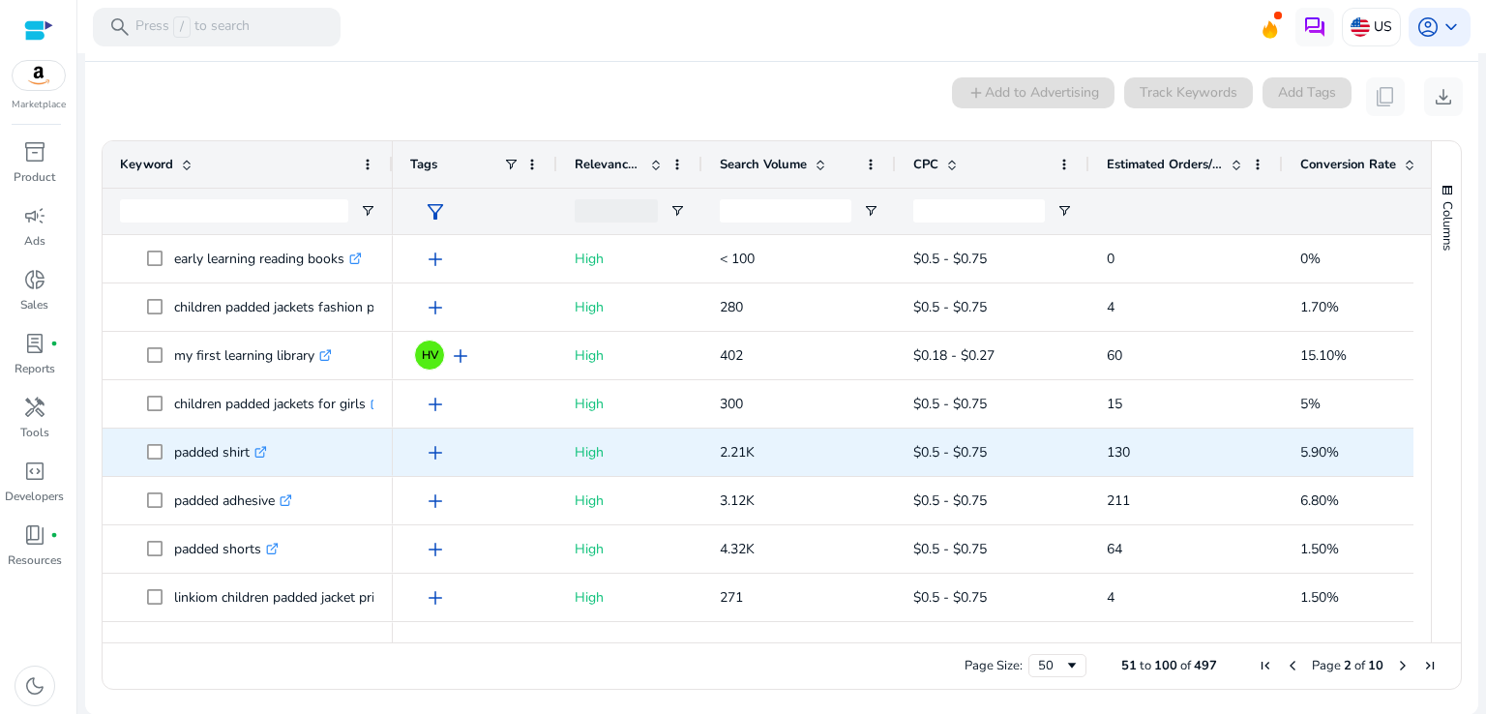
scroll to position [0, 0]
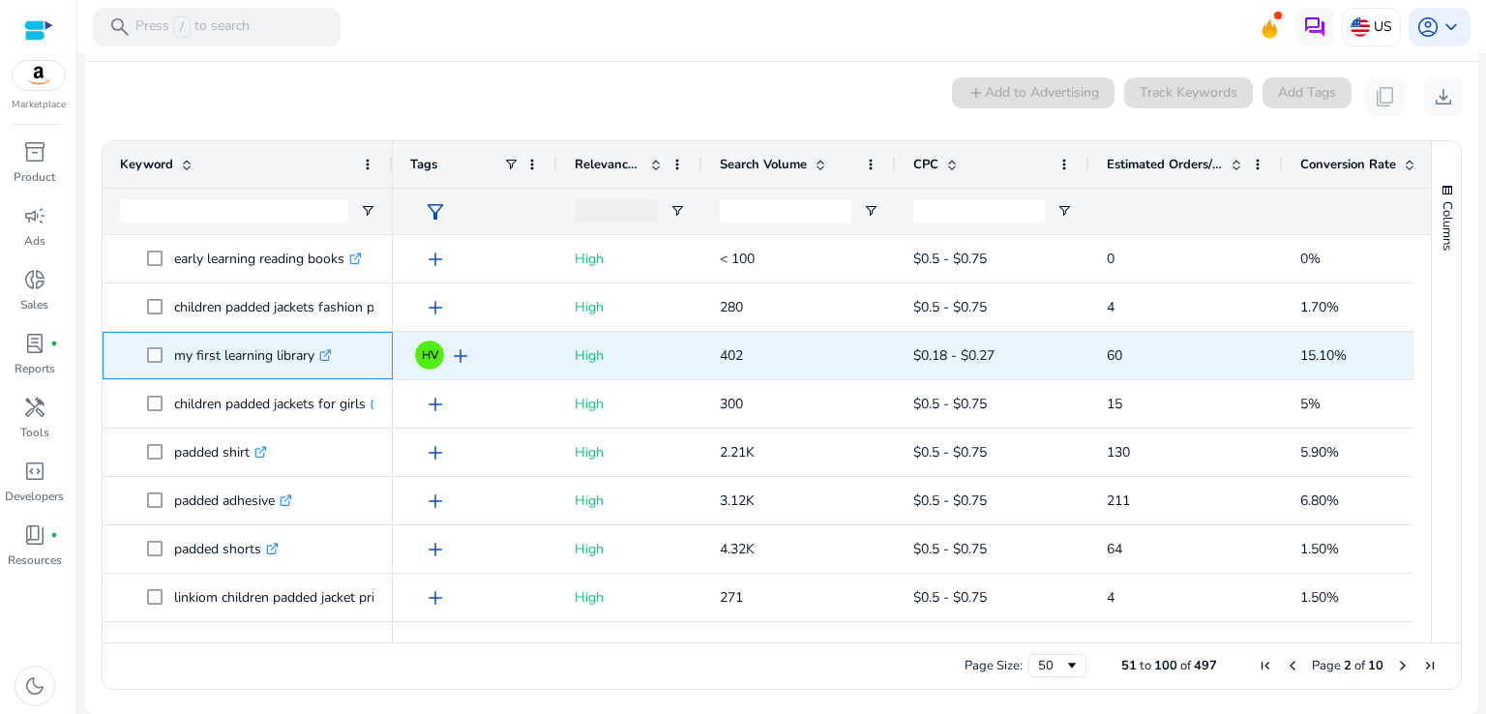
drag, startPoint x: 276, startPoint y: 353, endPoint x: 314, endPoint y: 355, distance: 38.7
click at [314, 355] on p "my first learning library .st0{fill:#2c8af8}" at bounding box center [253, 356] width 158 height 40
copy p "library"
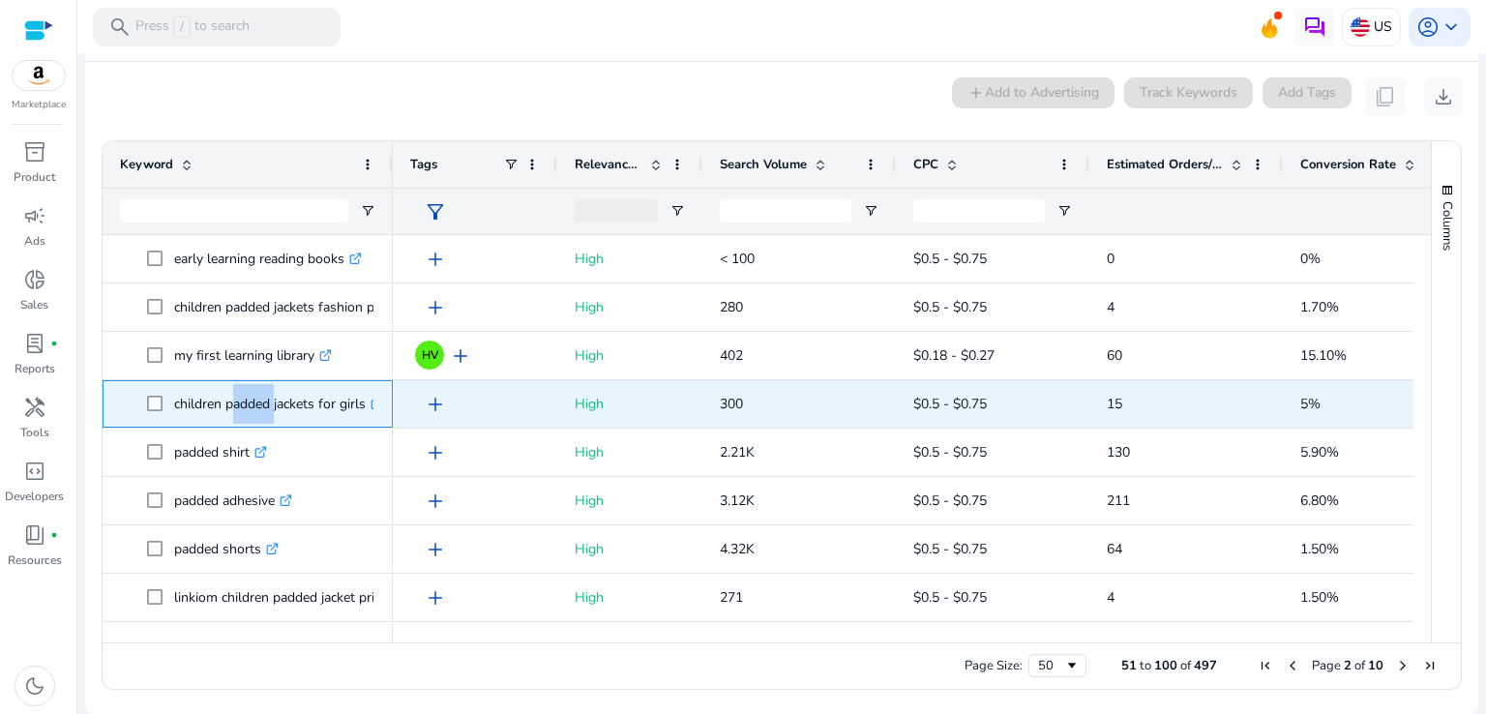
drag, startPoint x: 226, startPoint y: 404, endPoint x: 269, endPoint y: 403, distance: 42.6
click at [269, 403] on p "children padded jackets for girls .st0{fill:#2c8af8}" at bounding box center [278, 404] width 209 height 40
copy p "padded"
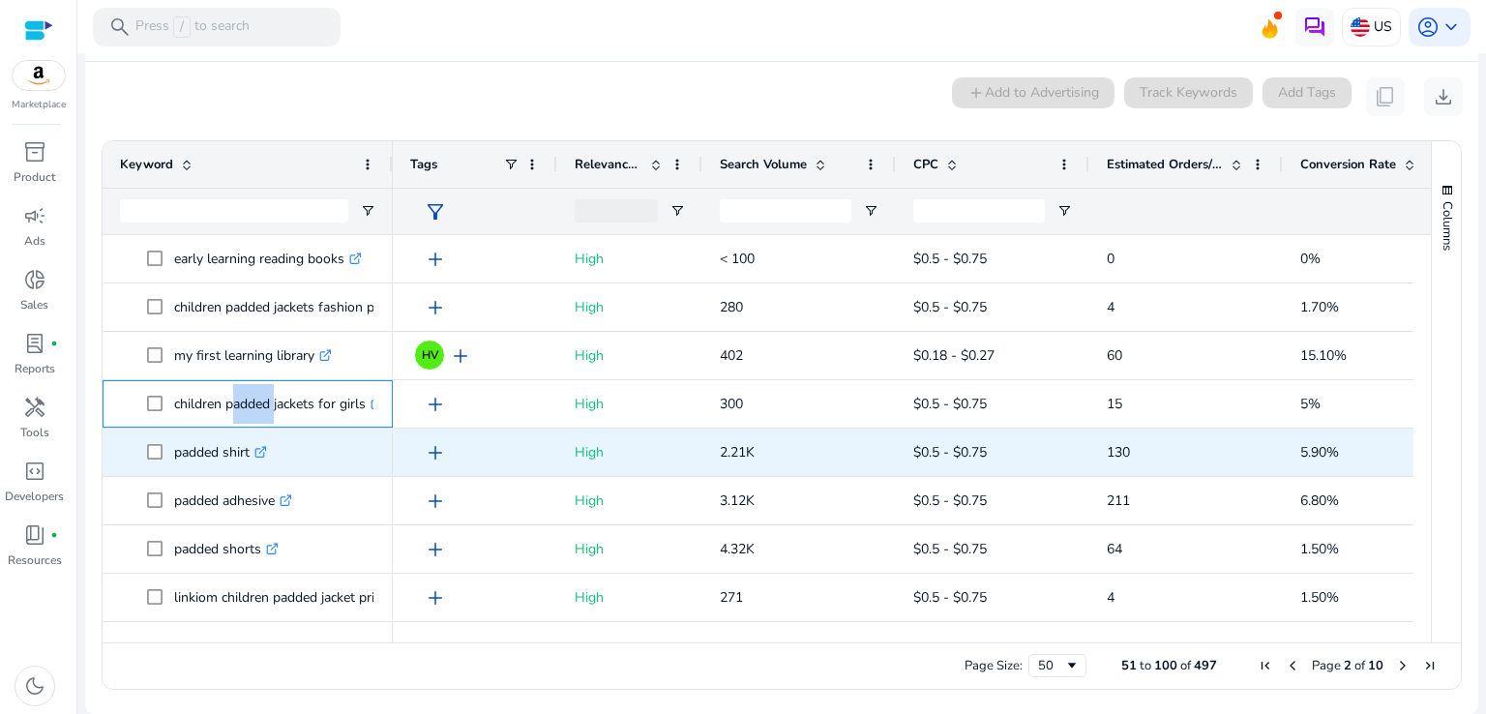
scroll to position [1451, 0]
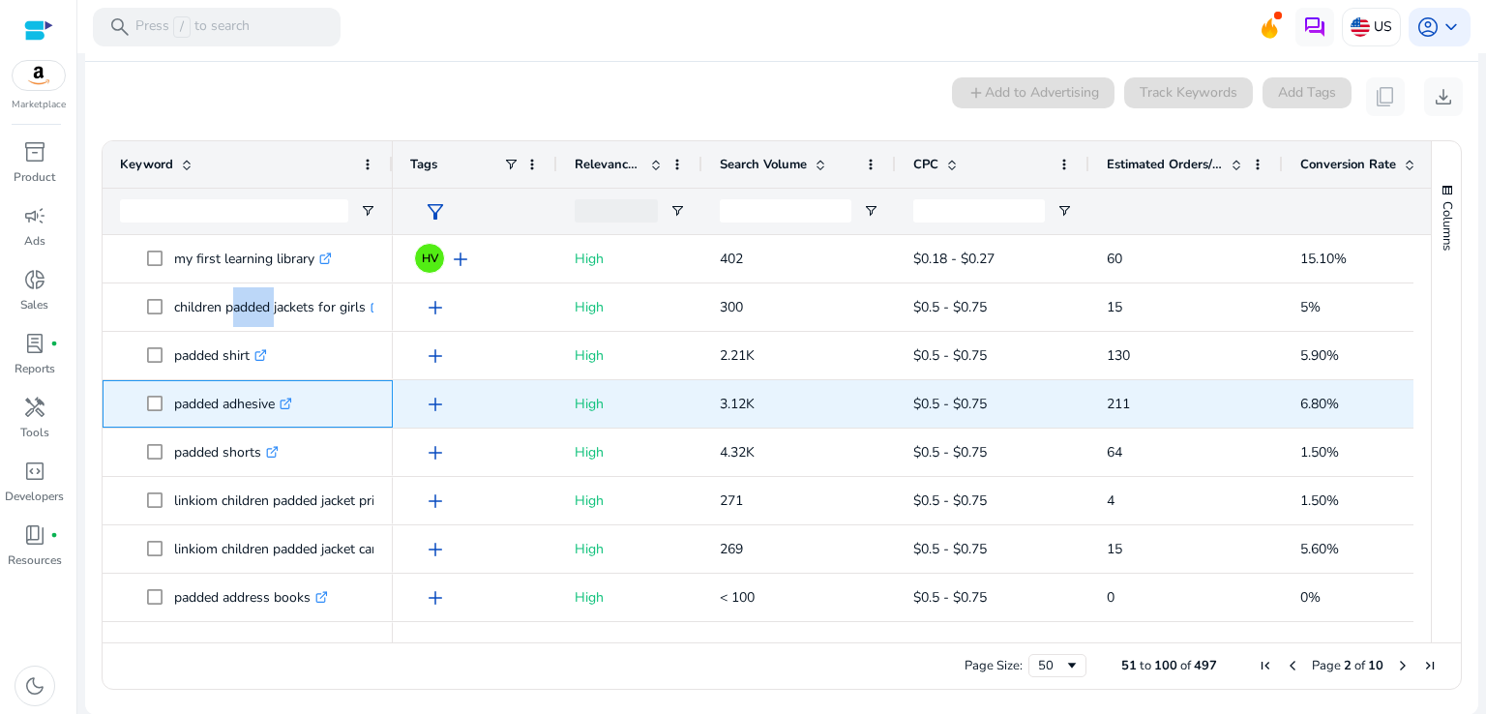
drag, startPoint x: 224, startPoint y: 406, endPoint x: 278, endPoint y: 405, distance: 53.2
click at [278, 405] on p "padded adhesive .st0{fill:#2c8af8}" at bounding box center [233, 404] width 118 height 40
copy p "adhesive"
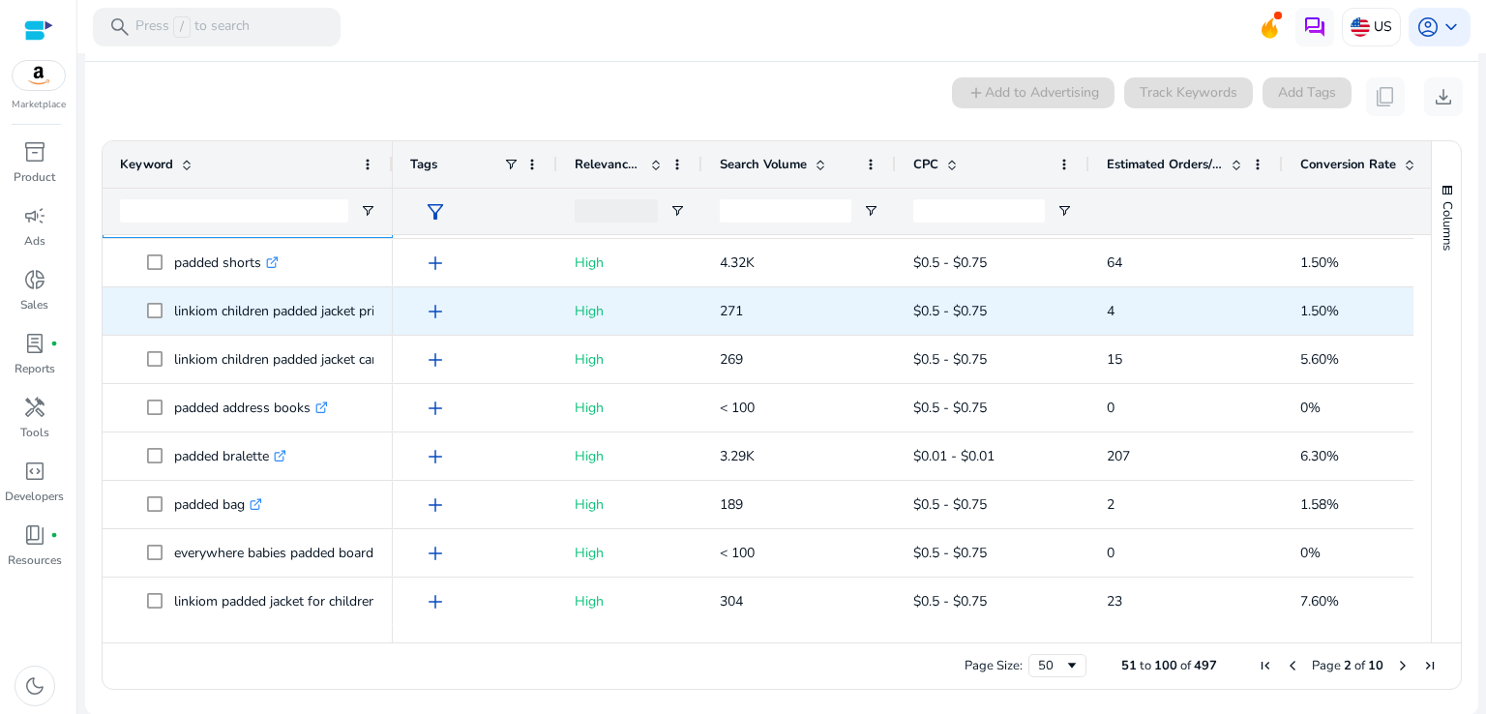
scroll to position [1254, 0]
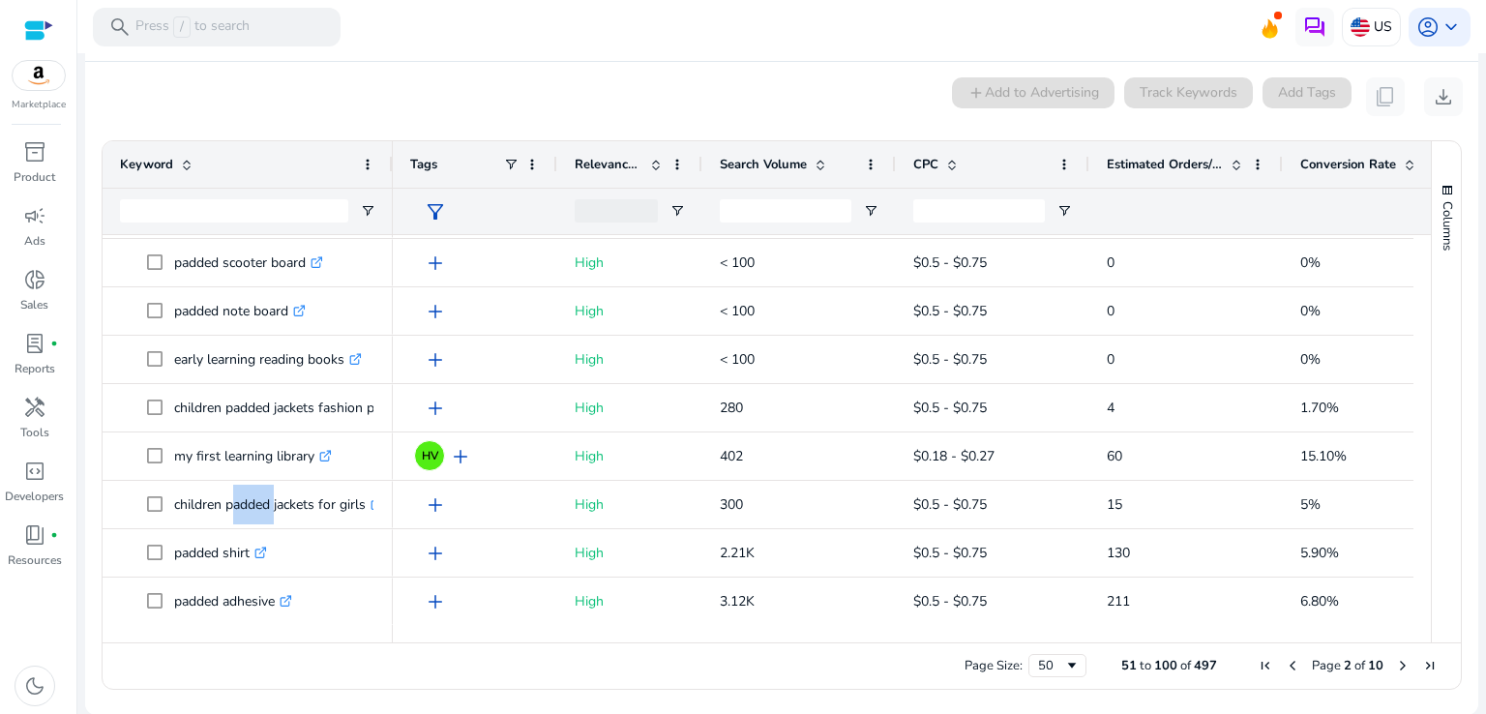
click at [1440, 302] on div "Columns" at bounding box center [1446, 391] width 29 height 501
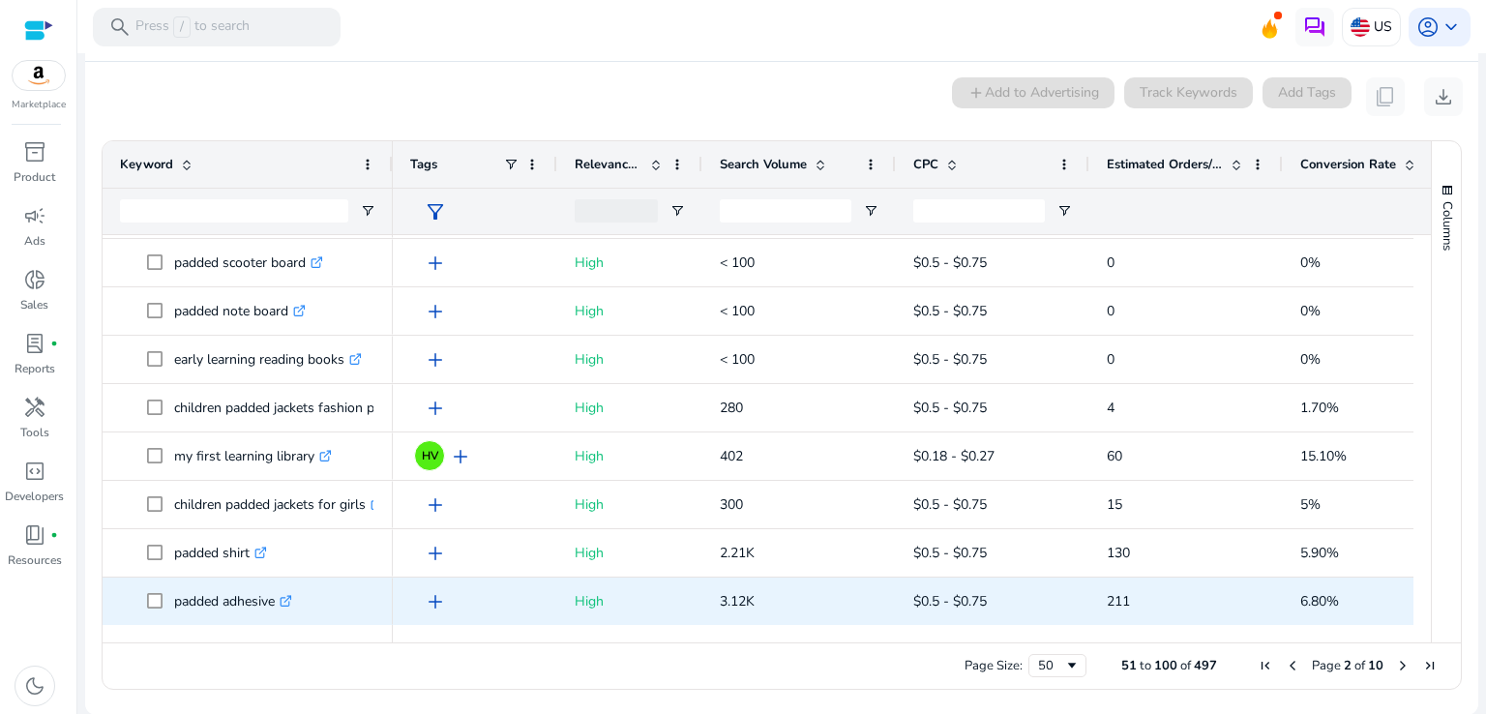
click at [495, 598] on div "add" at bounding box center [480, 601] width 120 height 36
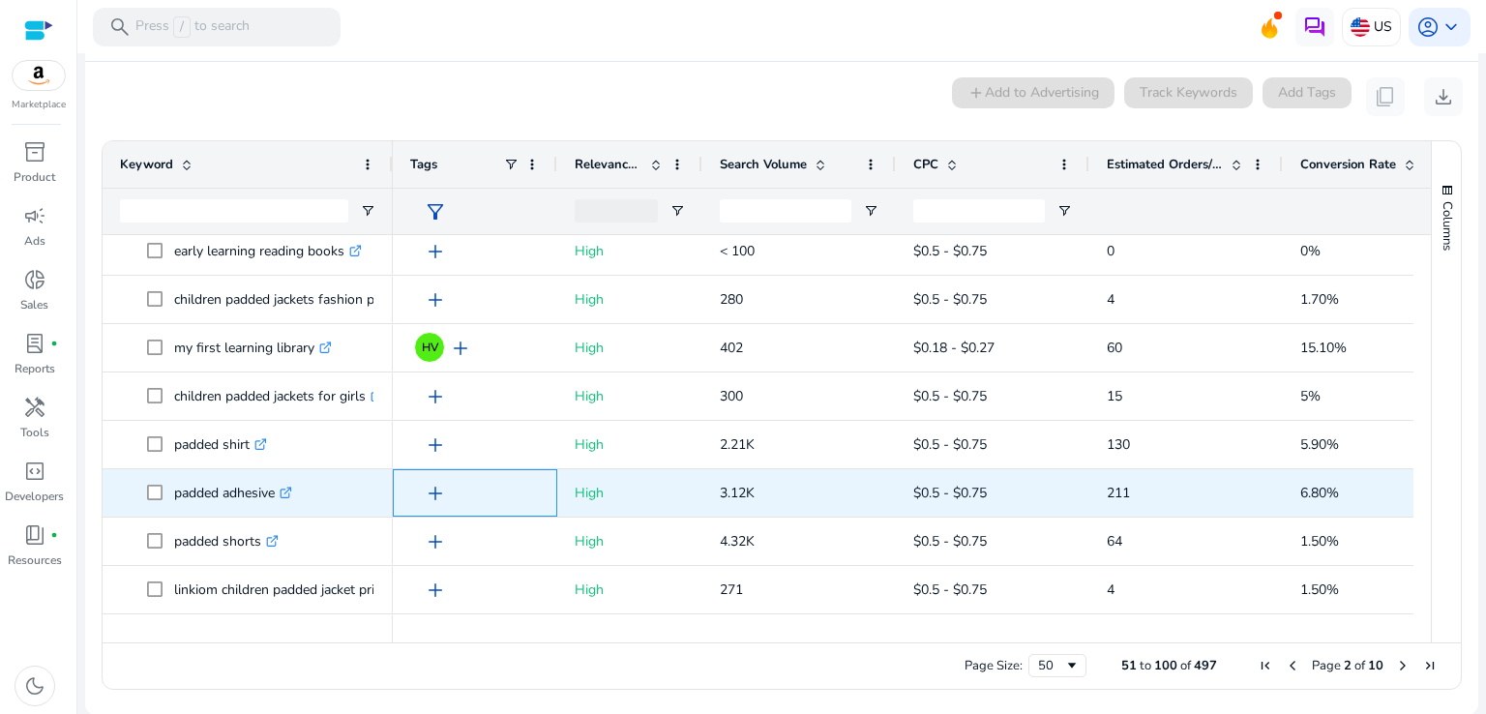
scroll to position [1738, 0]
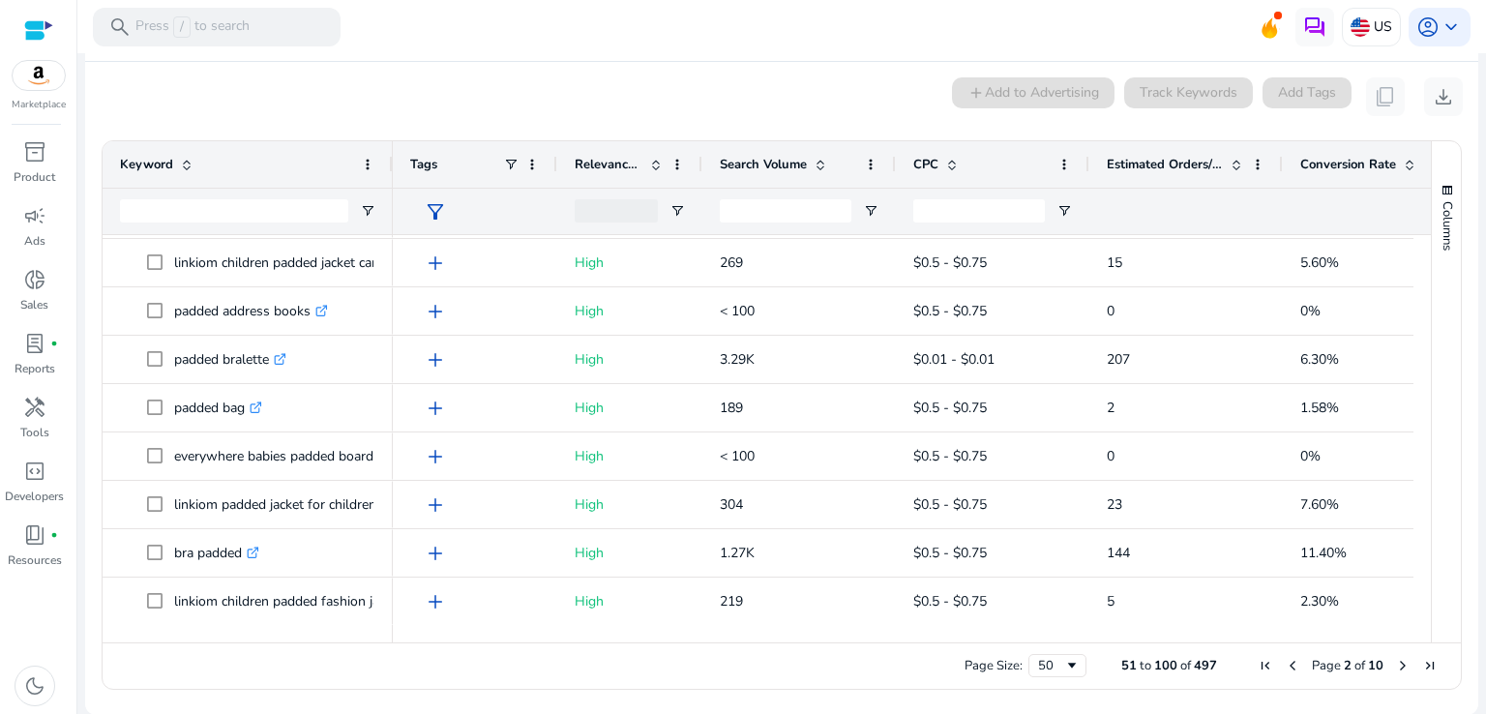
click at [97, 517] on ag-grid-angular "Press SPACE to select this row. Drag here to set row groups Drag here to set co…" at bounding box center [781, 415] width 1391 height 569
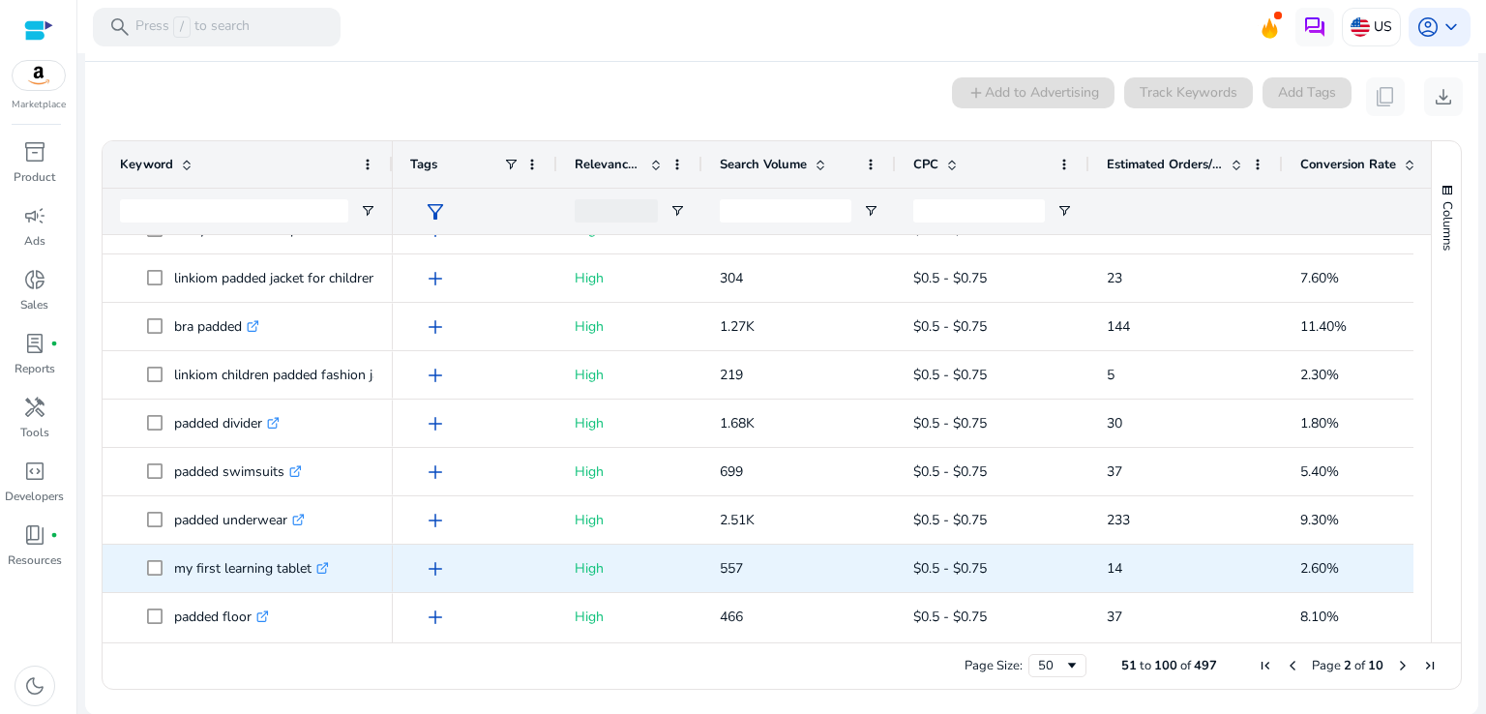
scroll to position [2028, 0]
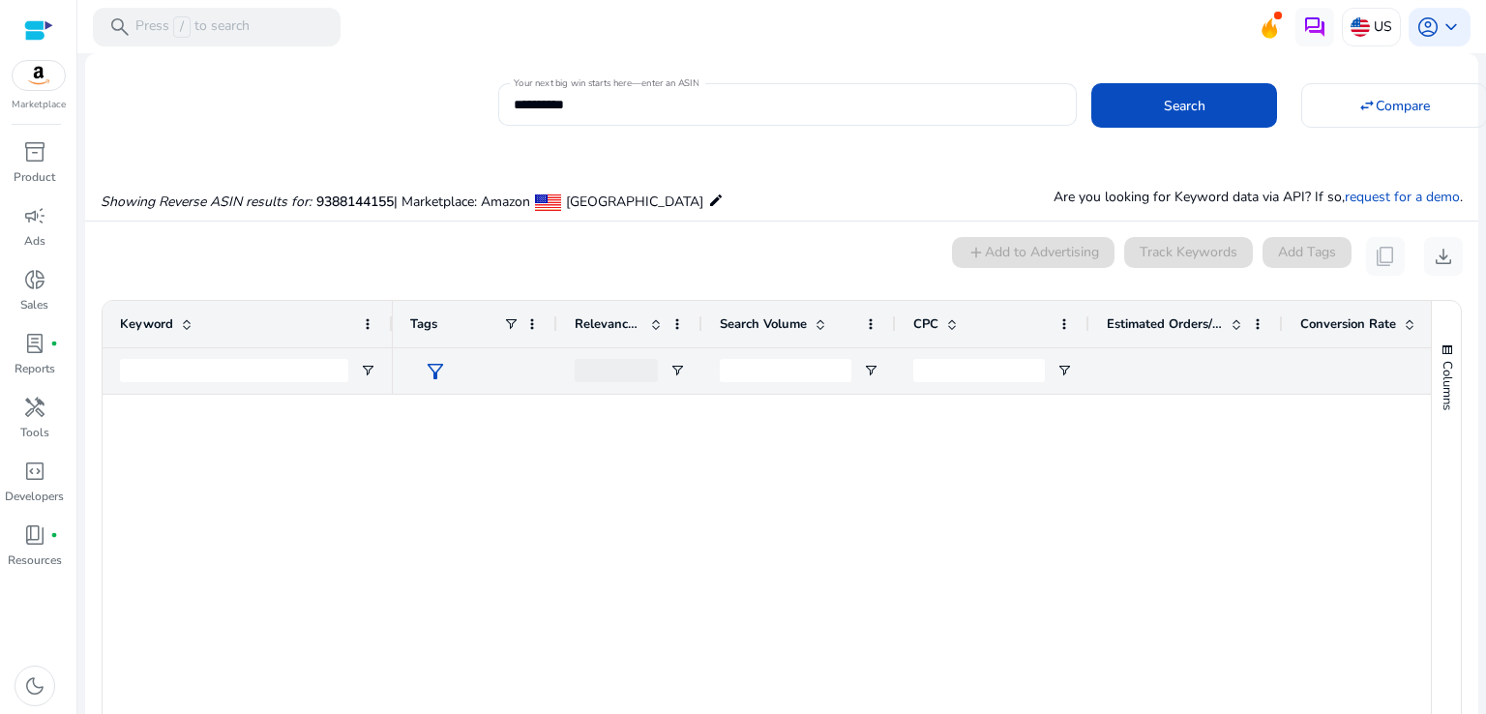
scroll to position [2028, 0]
